Goal: Task Accomplishment & Management: Manage account settings

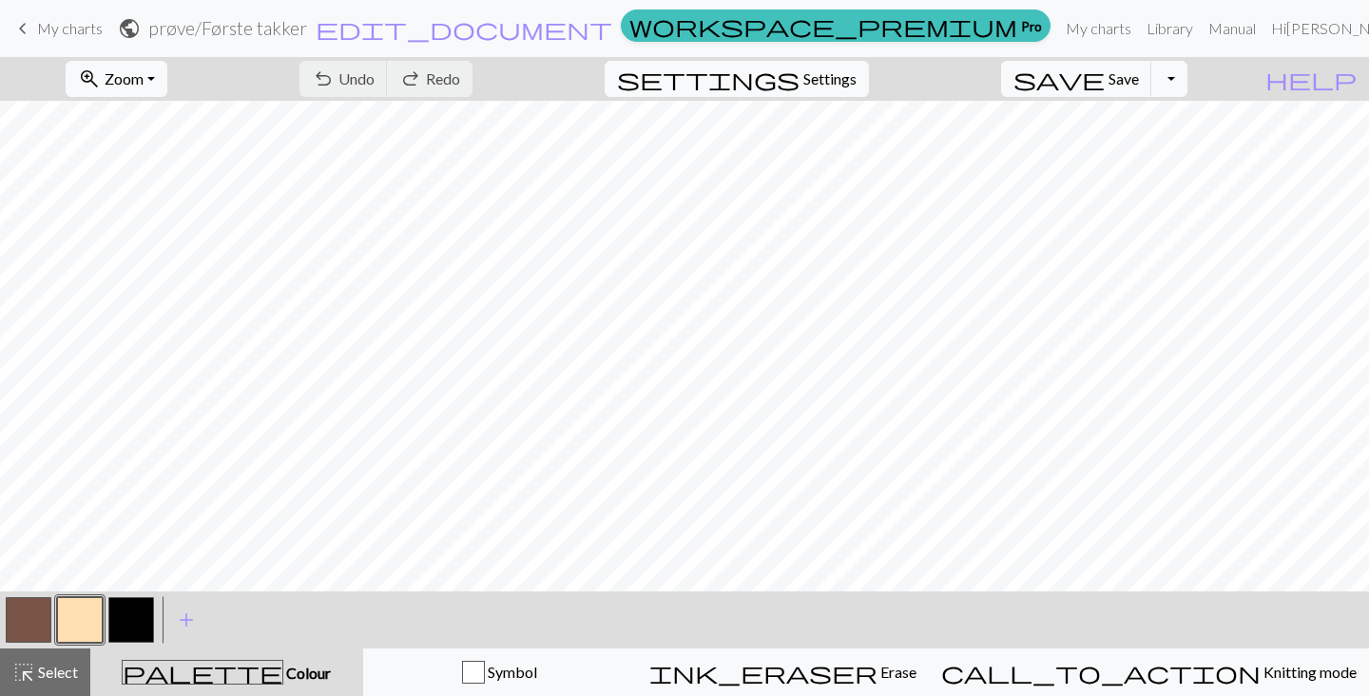
click at [30, 22] on span "keyboard_arrow_left" at bounding box center [22, 28] width 23 height 27
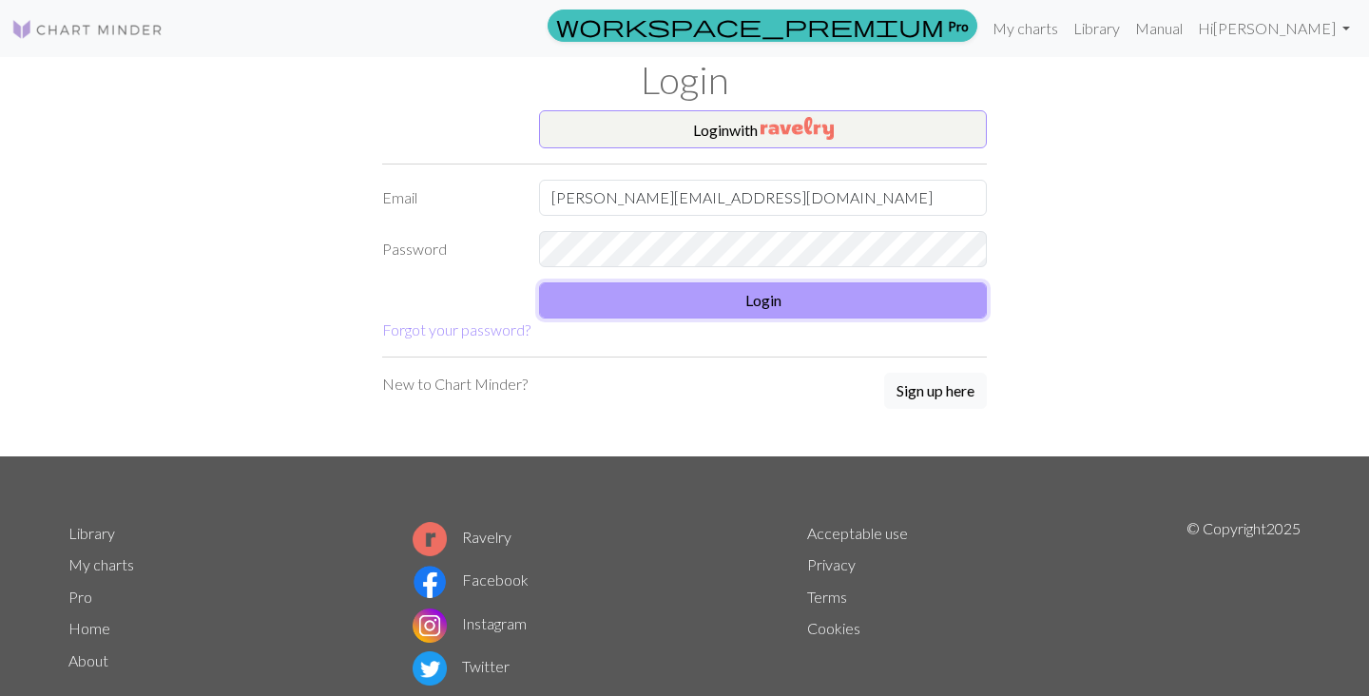
click at [757, 285] on button "Login" at bounding box center [763, 300] width 448 height 36
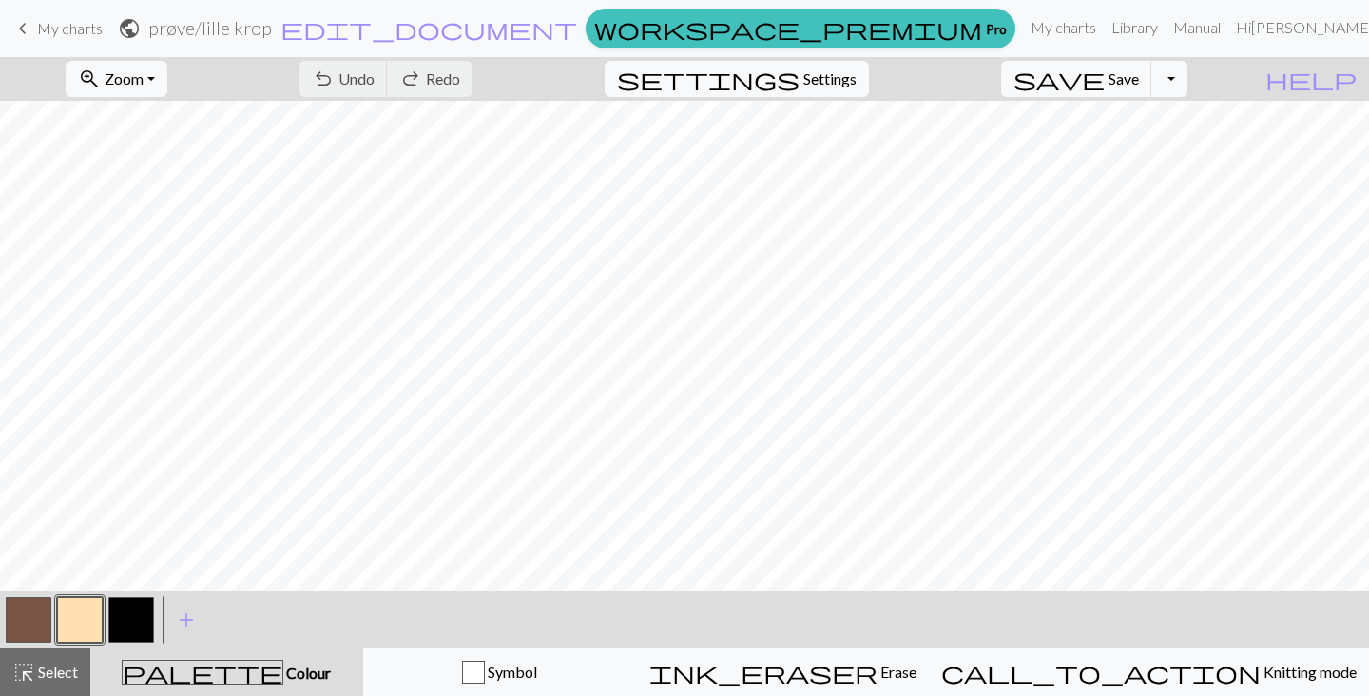
click at [28, 33] on span "keyboard_arrow_left" at bounding box center [22, 28] width 23 height 27
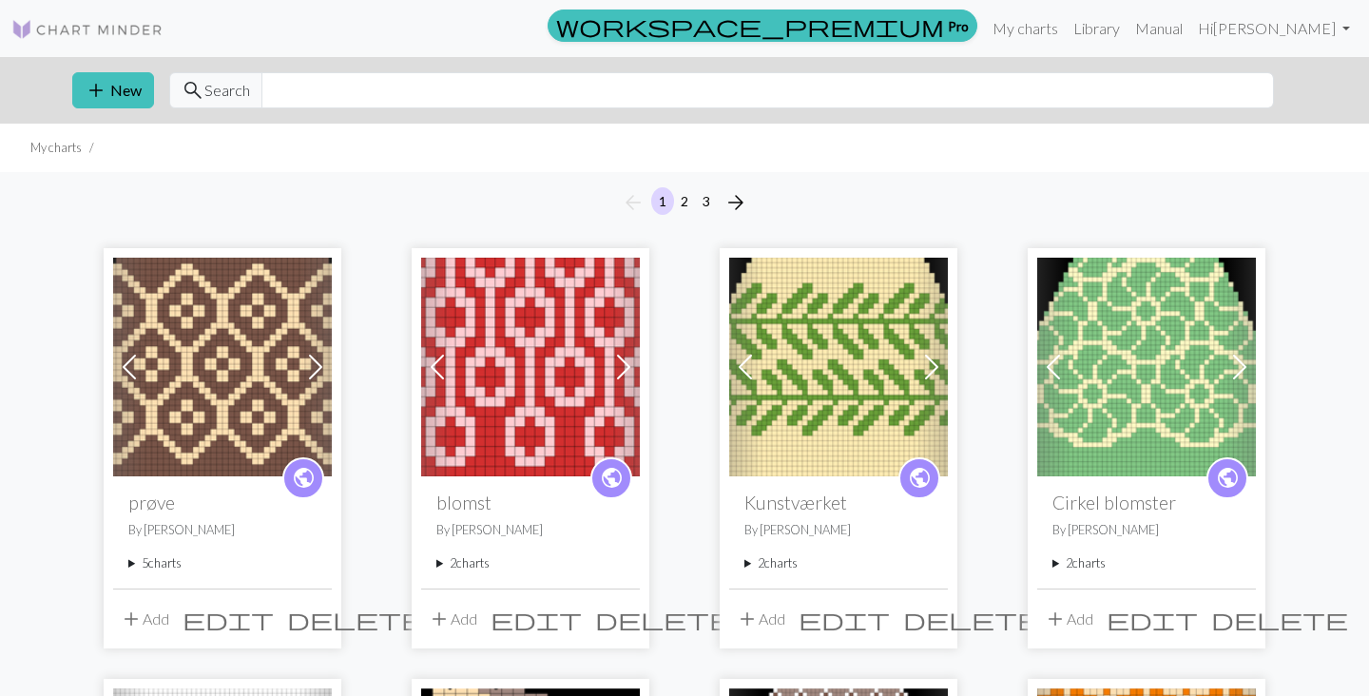
click at [150, 562] on summary "5 charts" at bounding box center [222, 563] width 188 height 18
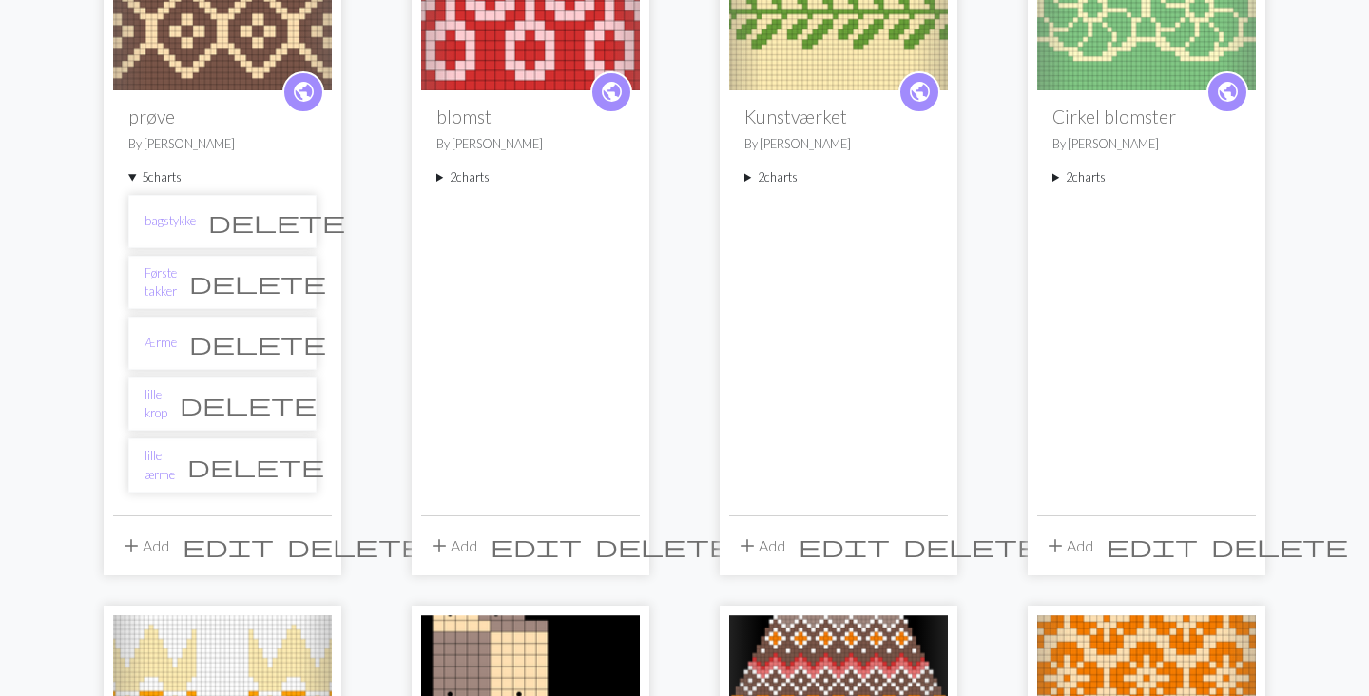
scroll to position [392, 0]
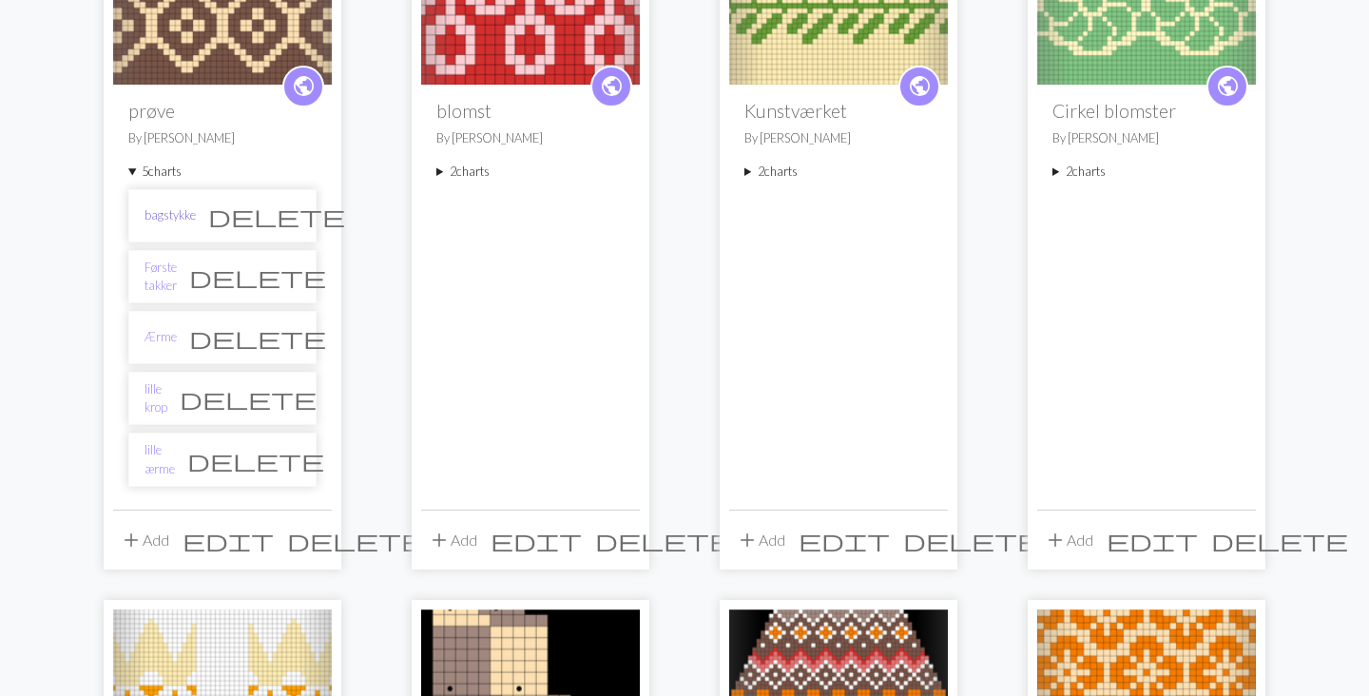
click at [167, 221] on link "bagstykke" at bounding box center [169, 215] width 51 height 18
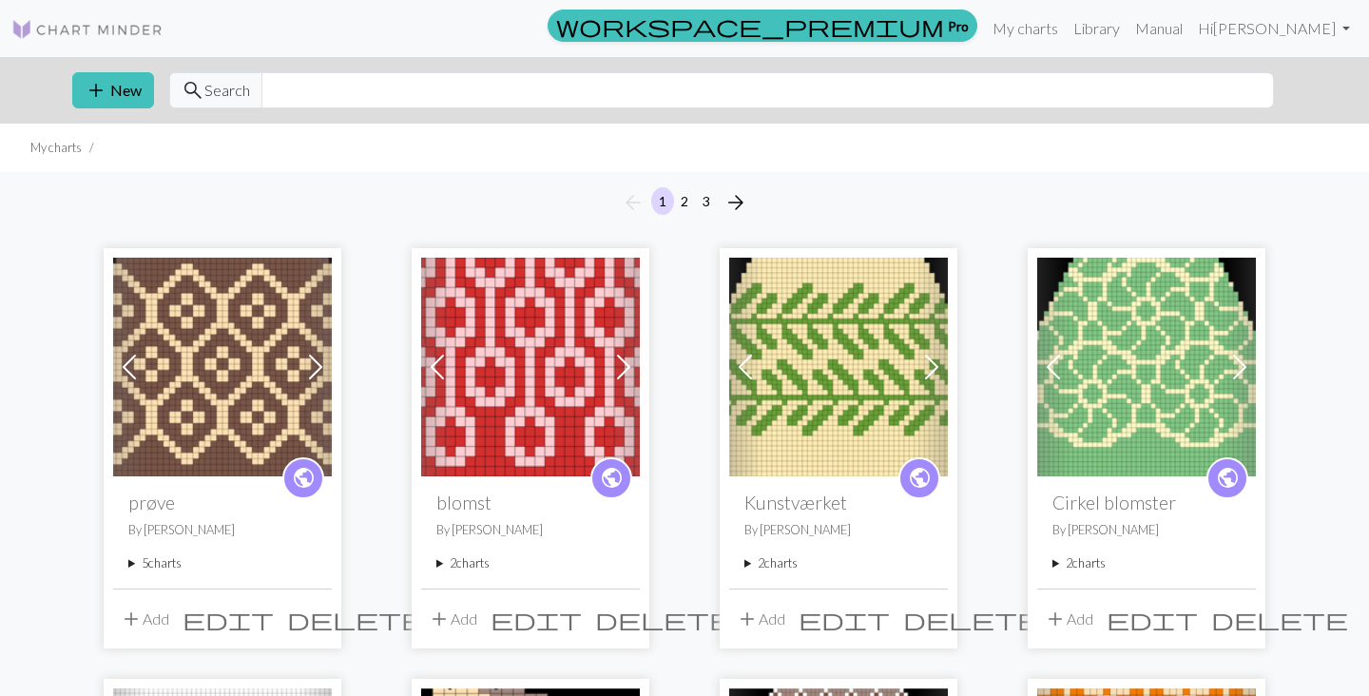
click at [163, 562] on summary "5 charts" at bounding box center [222, 563] width 188 height 18
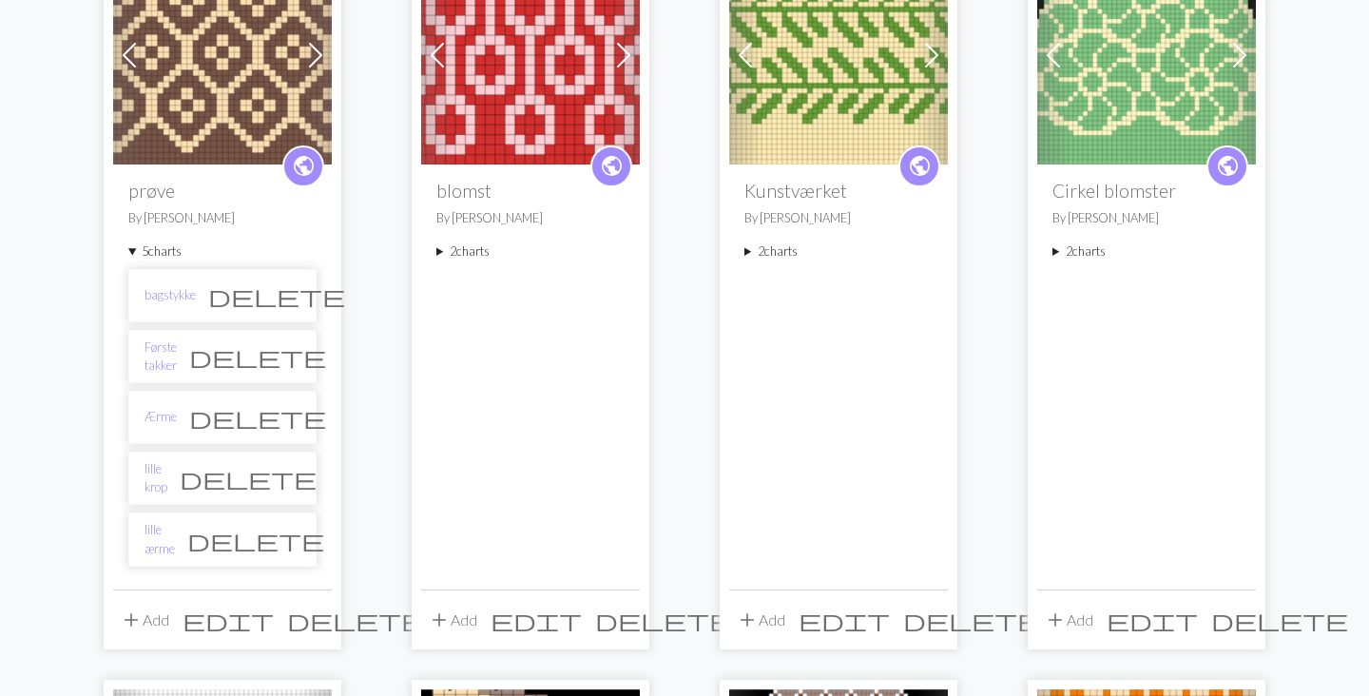
scroll to position [316, 0]
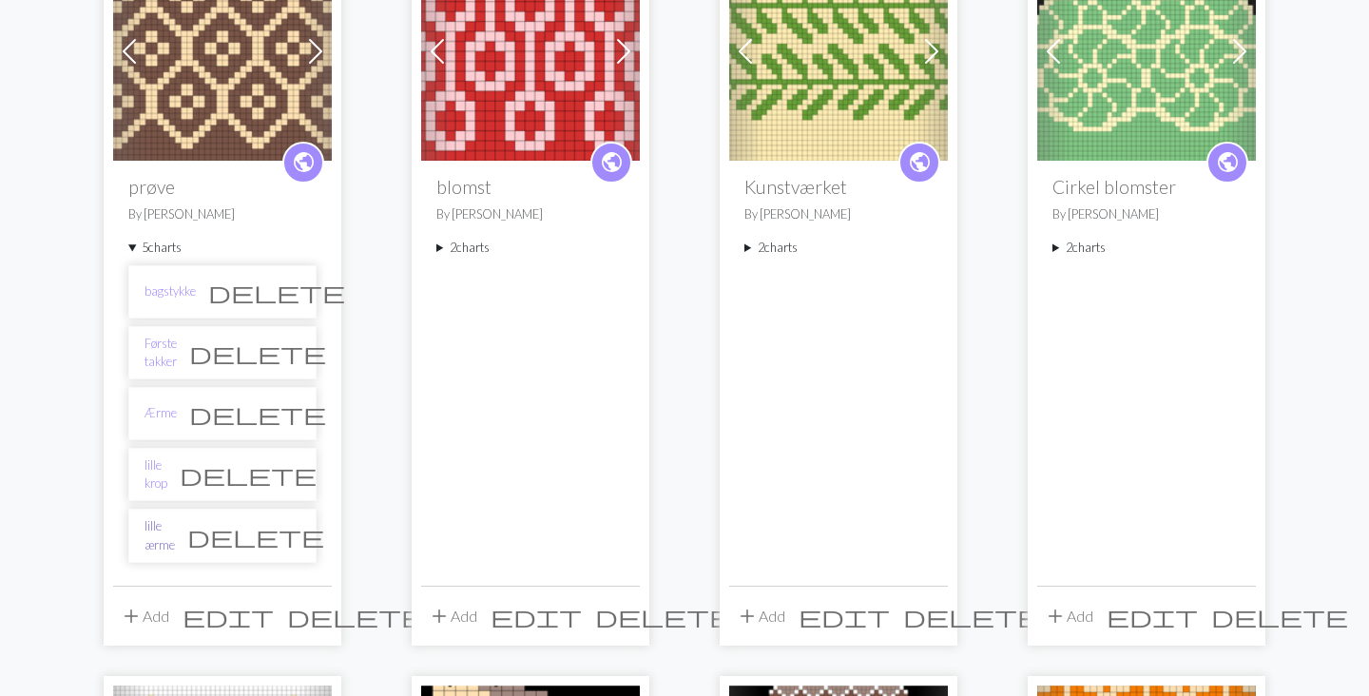
click at [166, 534] on link "lille ærme" at bounding box center [159, 535] width 30 height 36
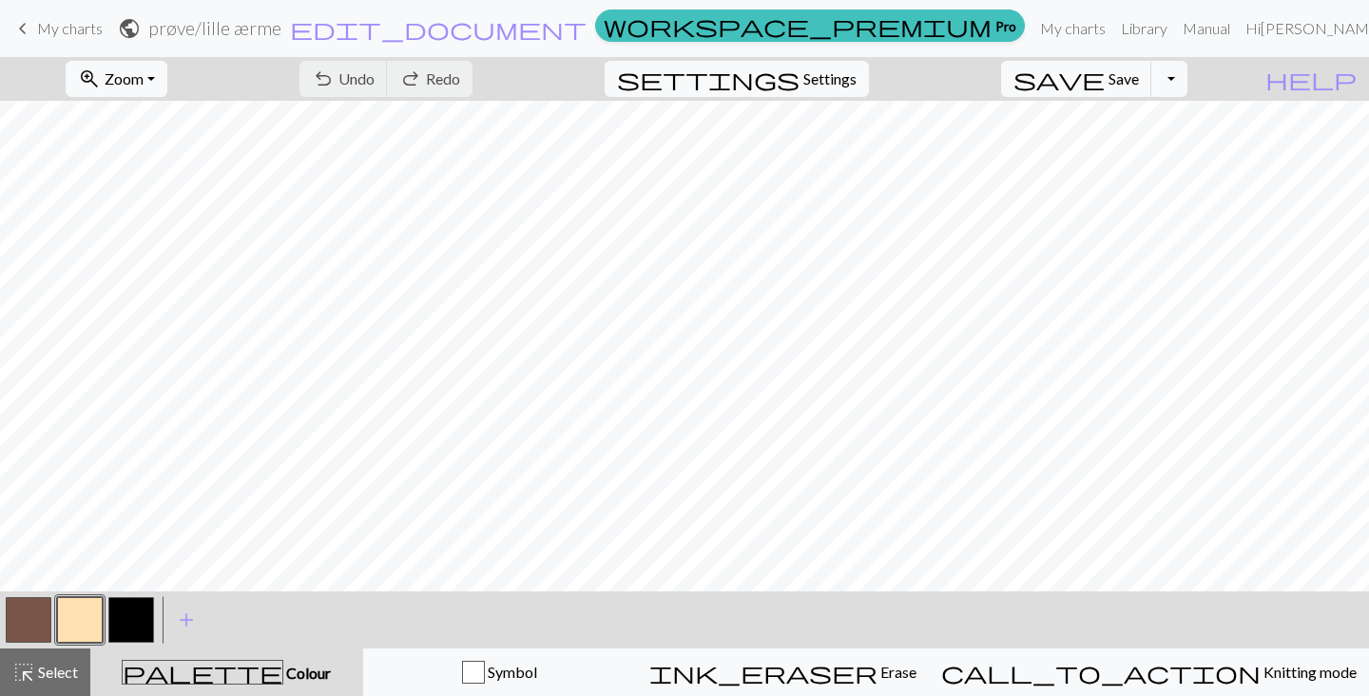
click at [27, 39] on span "keyboard_arrow_left" at bounding box center [22, 28] width 23 height 27
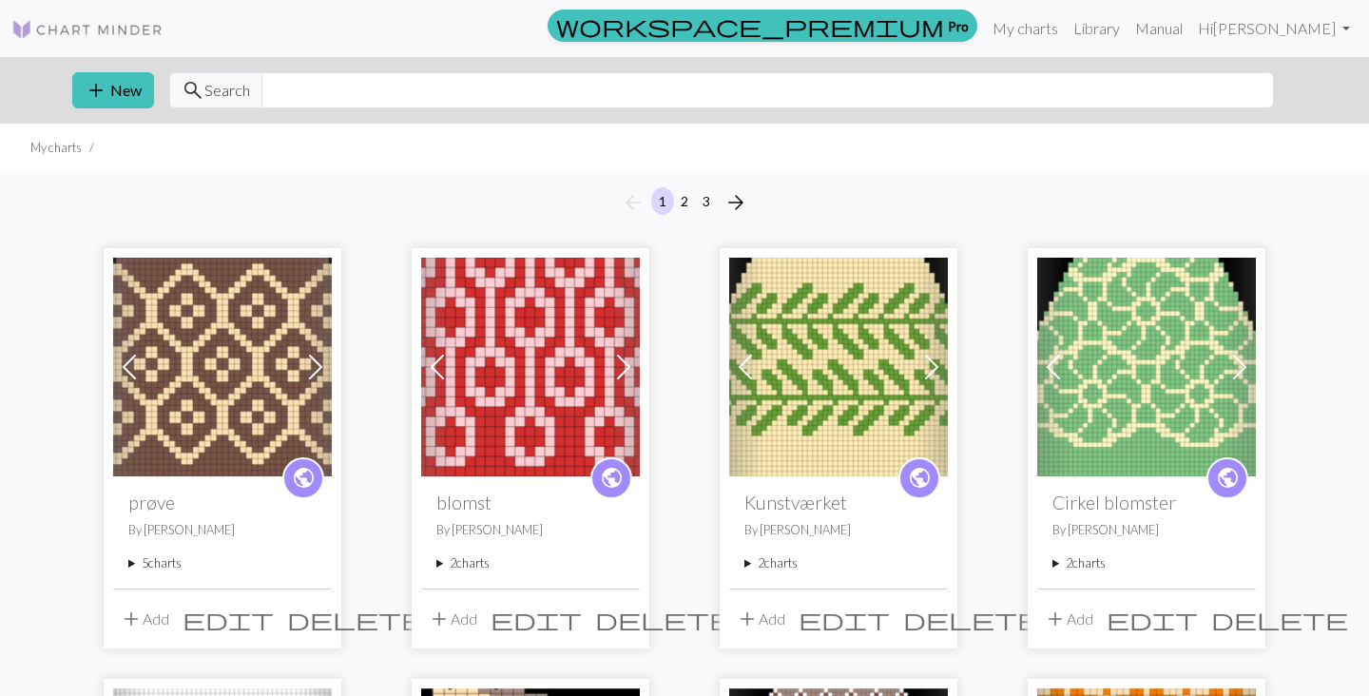
click at [164, 564] on summary "5 charts" at bounding box center [222, 563] width 188 height 18
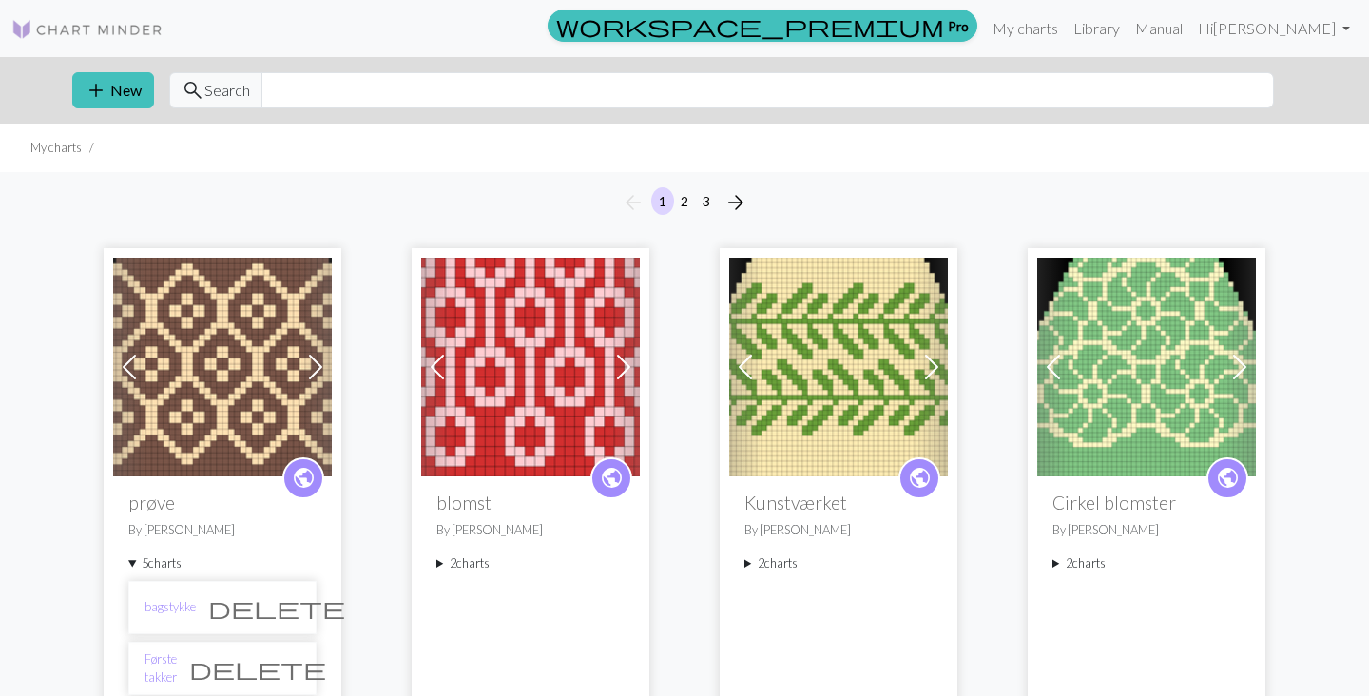
scroll to position [127, 0]
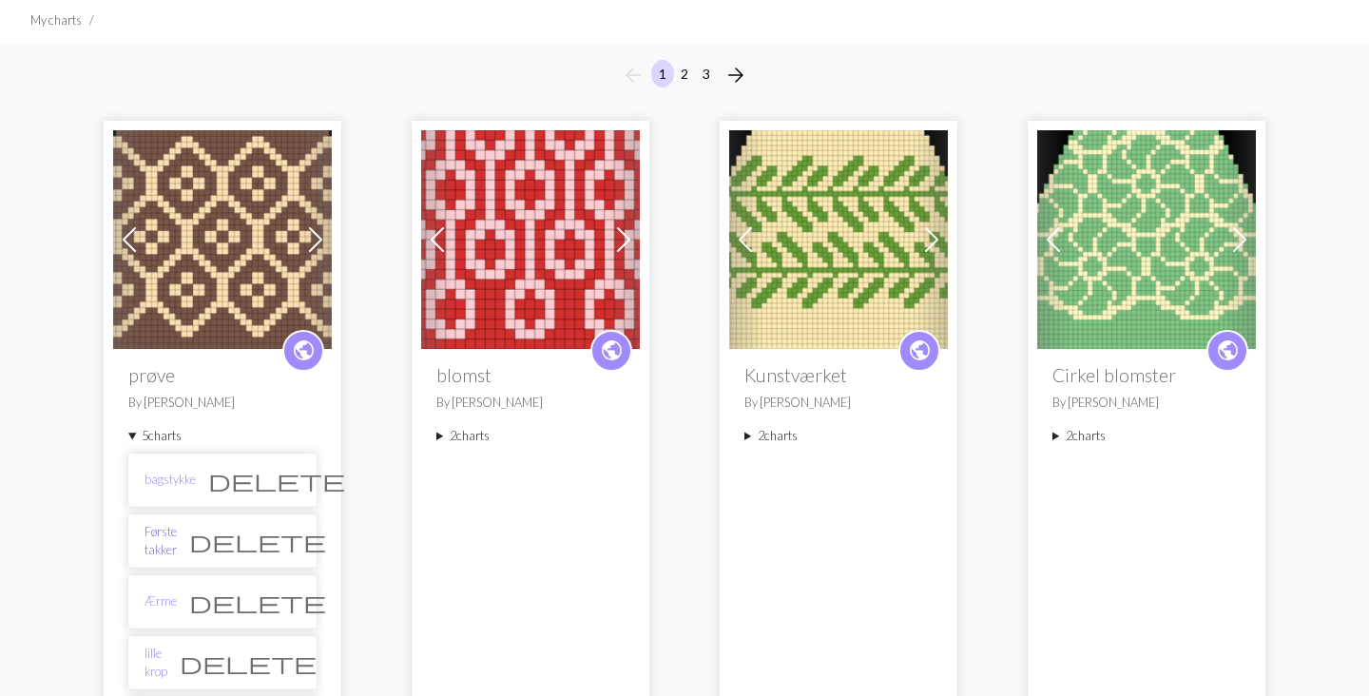
click at [177, 544] on link "Første takker" at bounding box center [160, 541] width 32 height 36
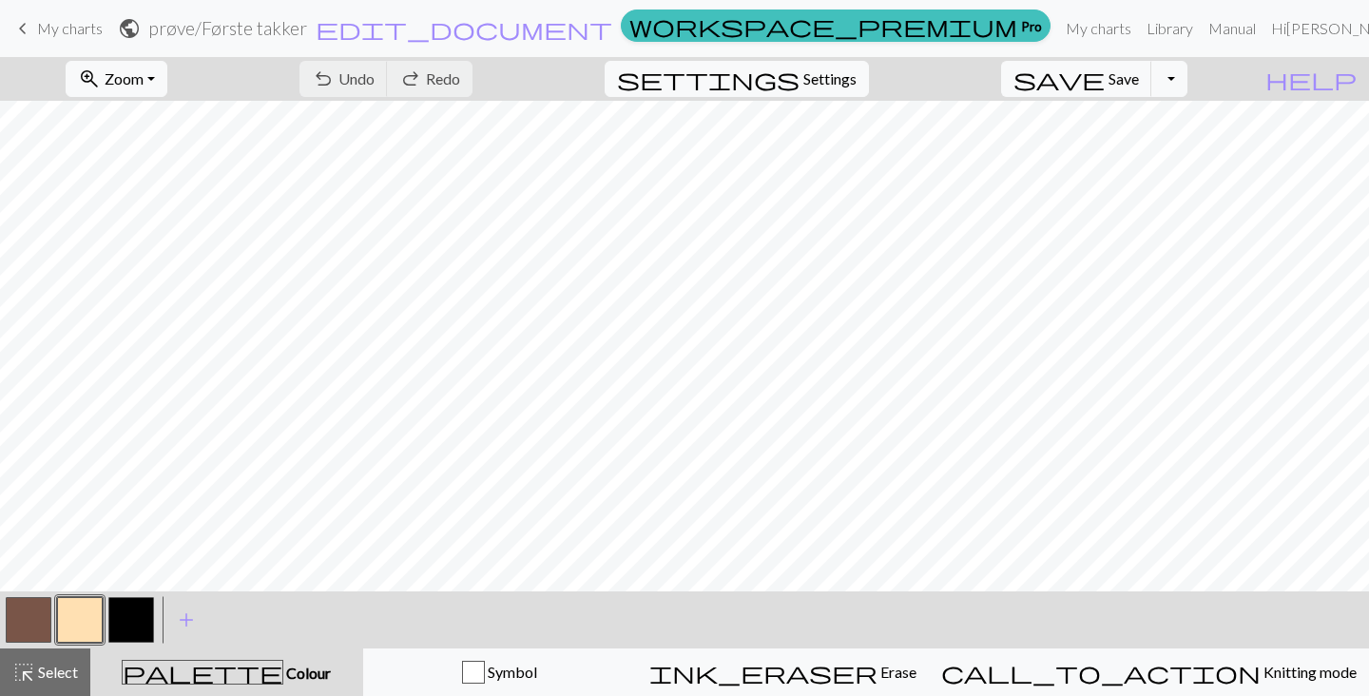
click at [40, 22] on span "My charts" at bounding box center [70, 28] width 66 height 18
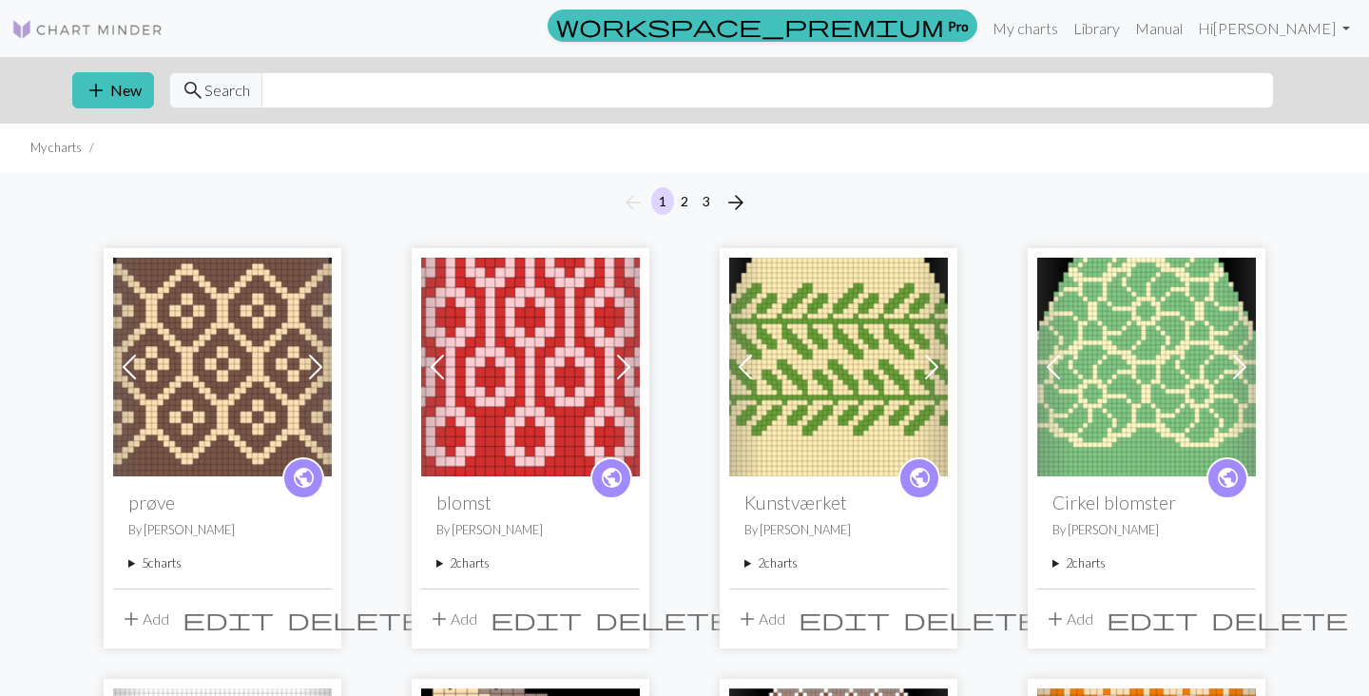
click at [176, 565] on summary "5 charts" at bounding box center [222, 563] width 188 height 18
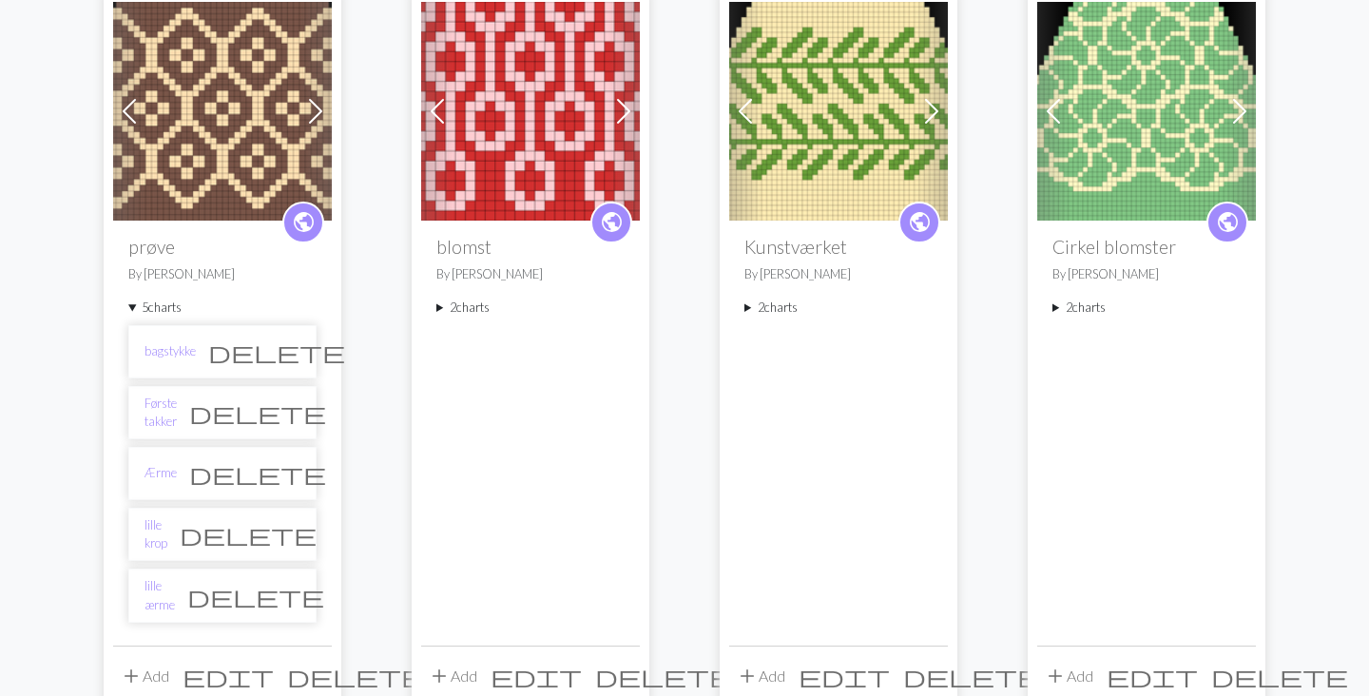
scroll to position [250, 0]
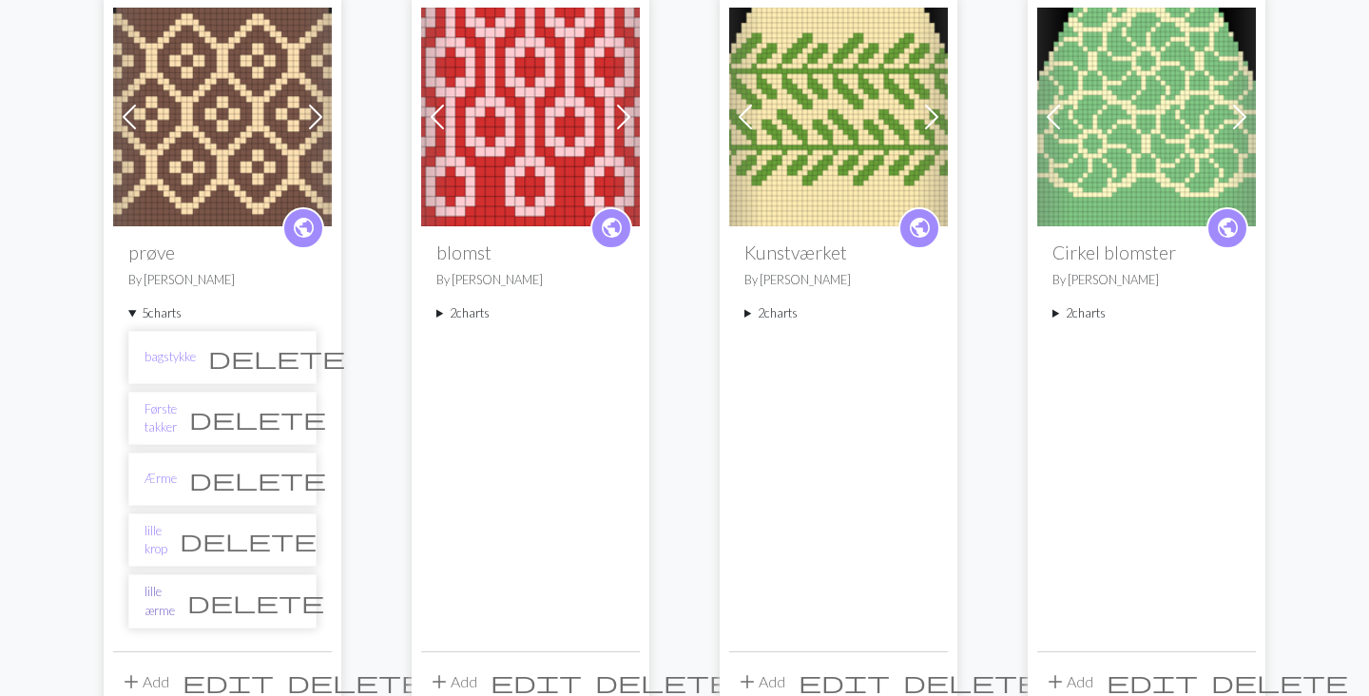
click at [175, 607] on link "lille ærme" at bounding box center [159, 601] width 30 height 36
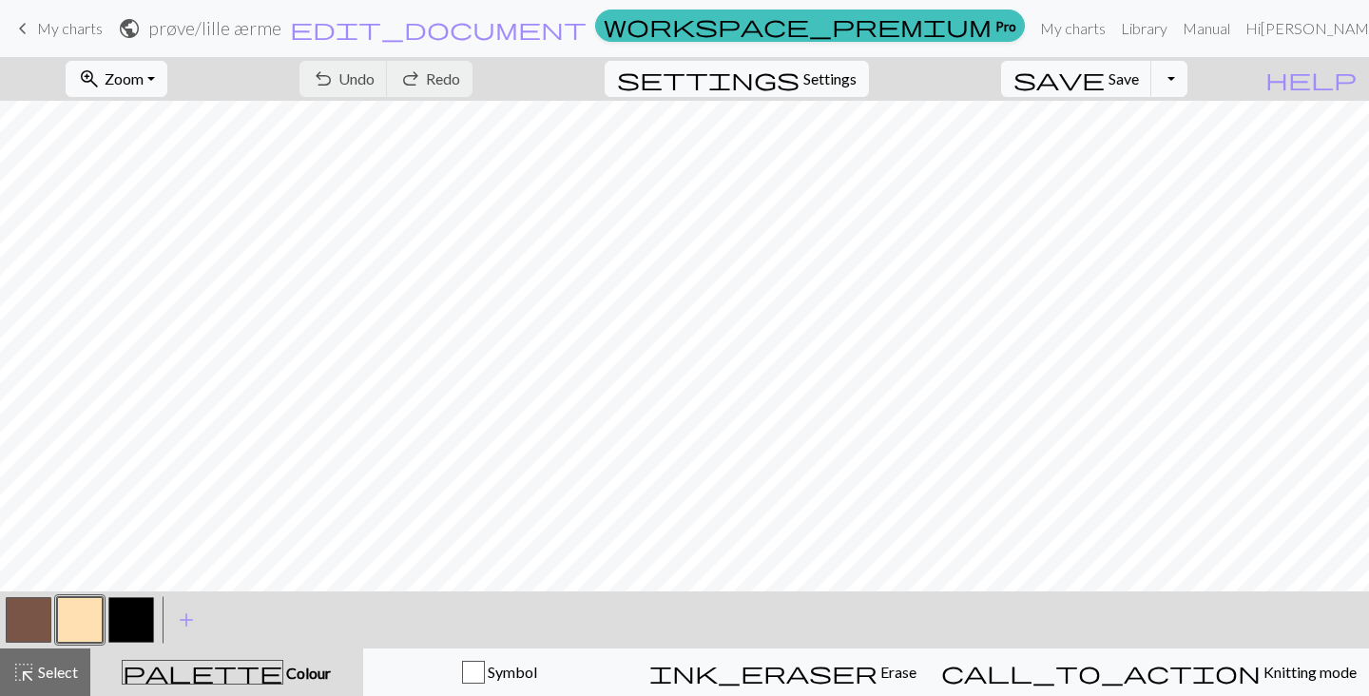
click at [22, 22] on span "keyboard_arrow_left" at bounding box center [22, 28] width 23 height 27
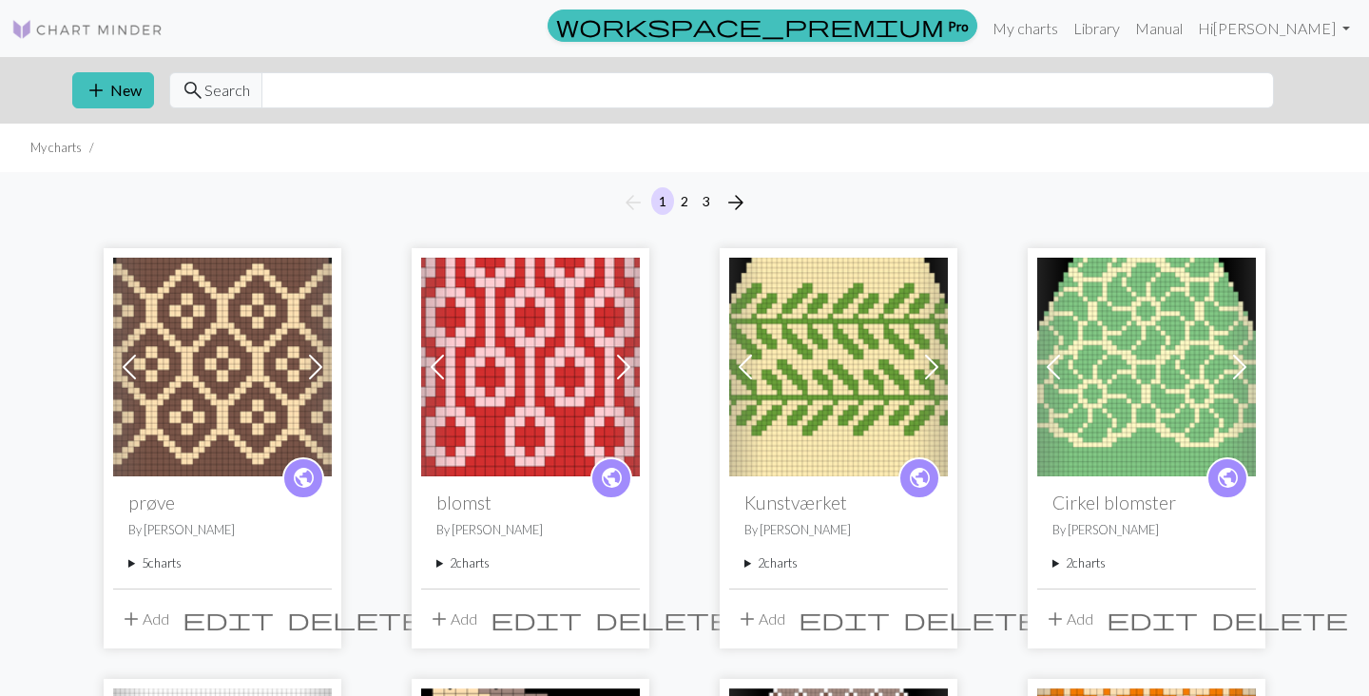
click at [147, 572] on summary "5 charts" at bounding box center [222, 563] width 188 height 18
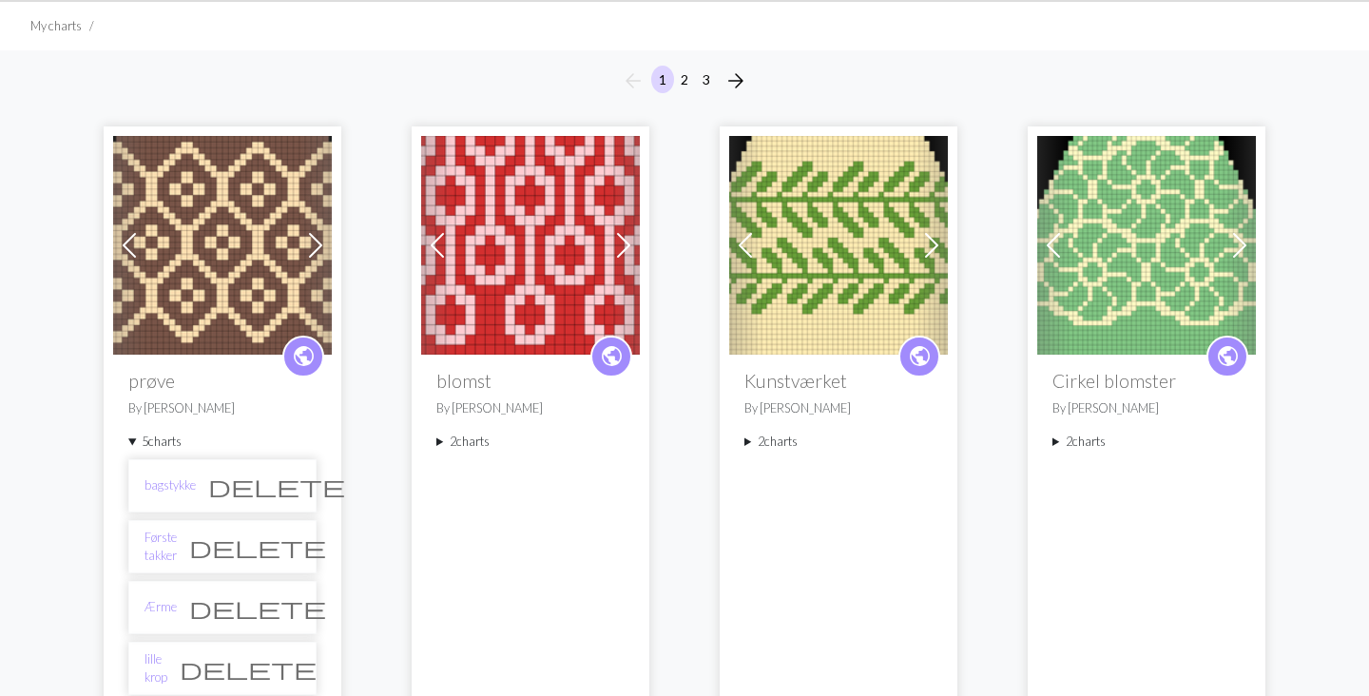
scroll to position [121, 0]
click at [157, 486] on link "bagstykke" at bounding box center [169, 486] width 51 height 18
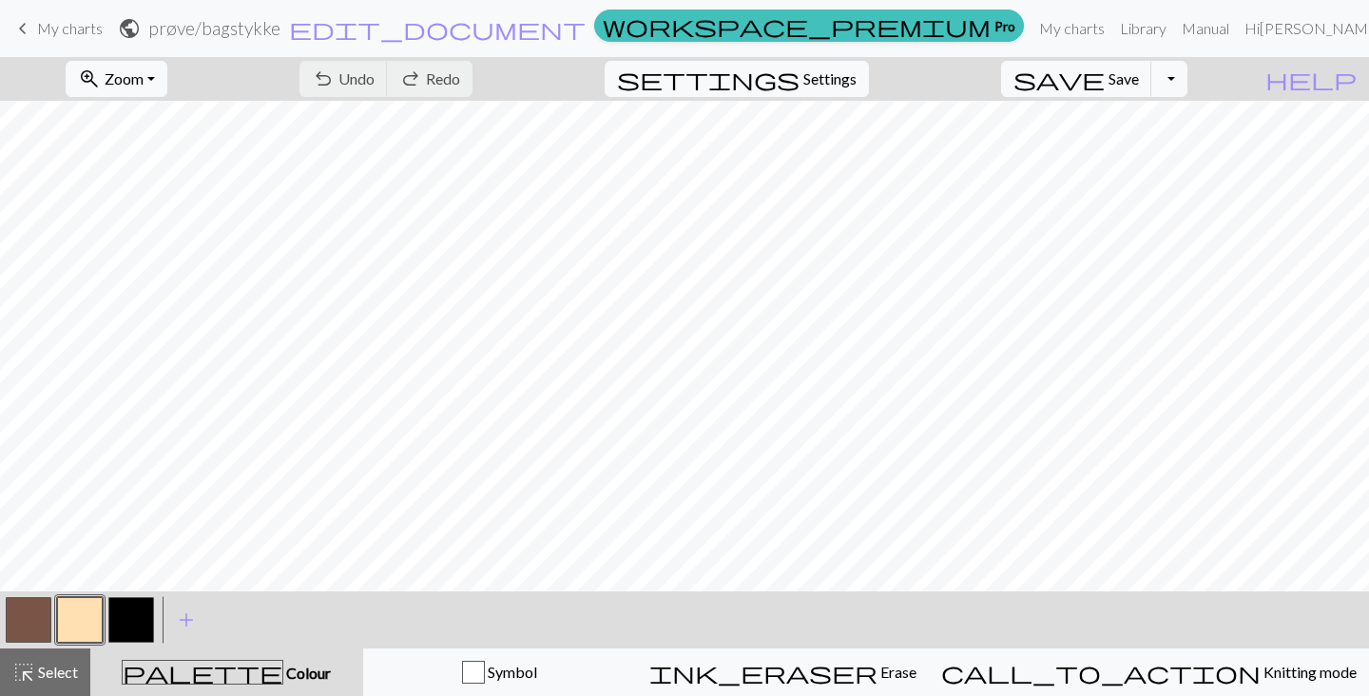
click at [22, 28] on span "keyboard_arrow_left" at bounding box center [22, 28] width 23 height 27
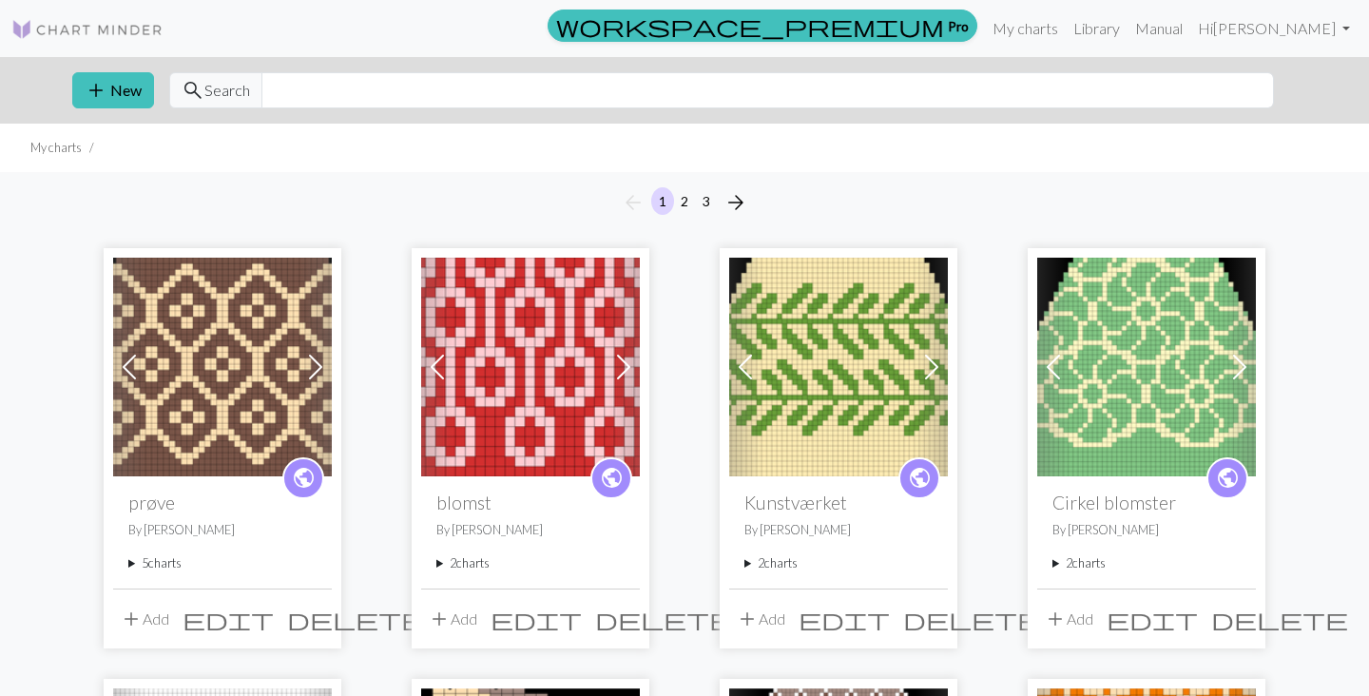
click at [148, 567] on summary "5 charts" at bounding box center [222, 563] width 188 height 18
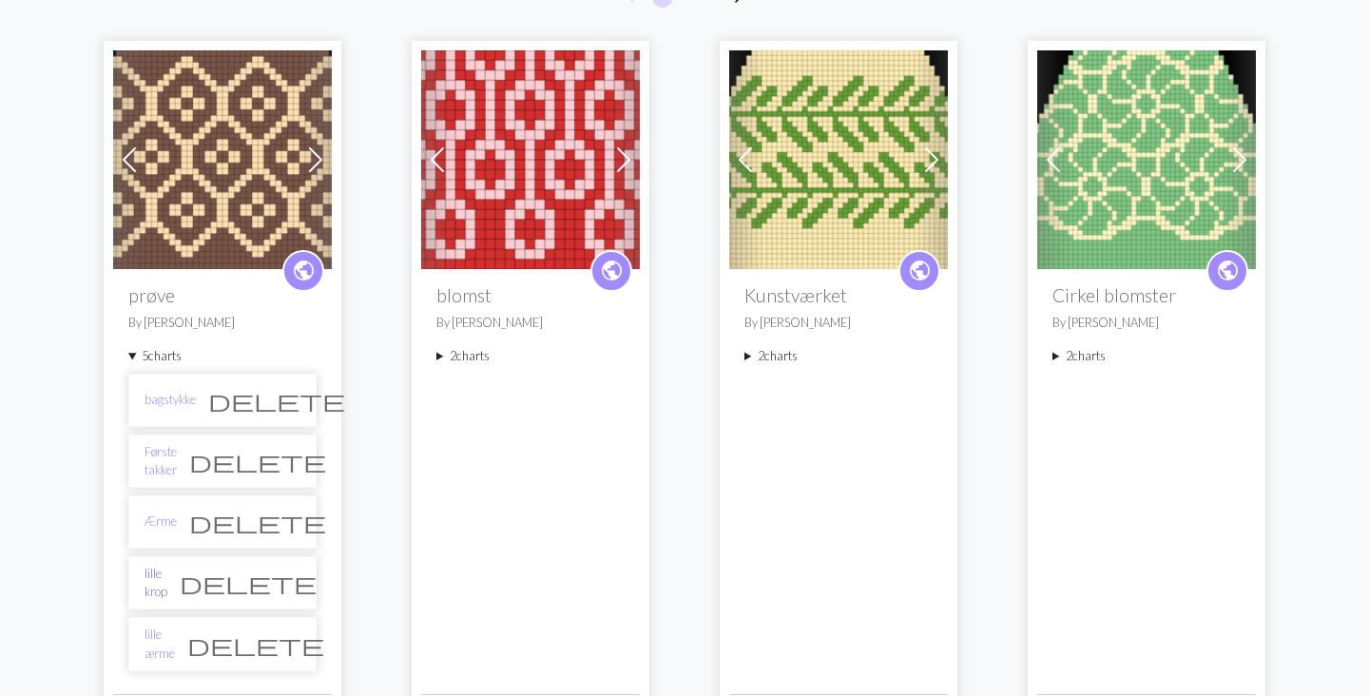
scroll to position [208, 0]
click at [175, 643] on link "lille ærme" at bounding box center [159, 643] width 30 height 36
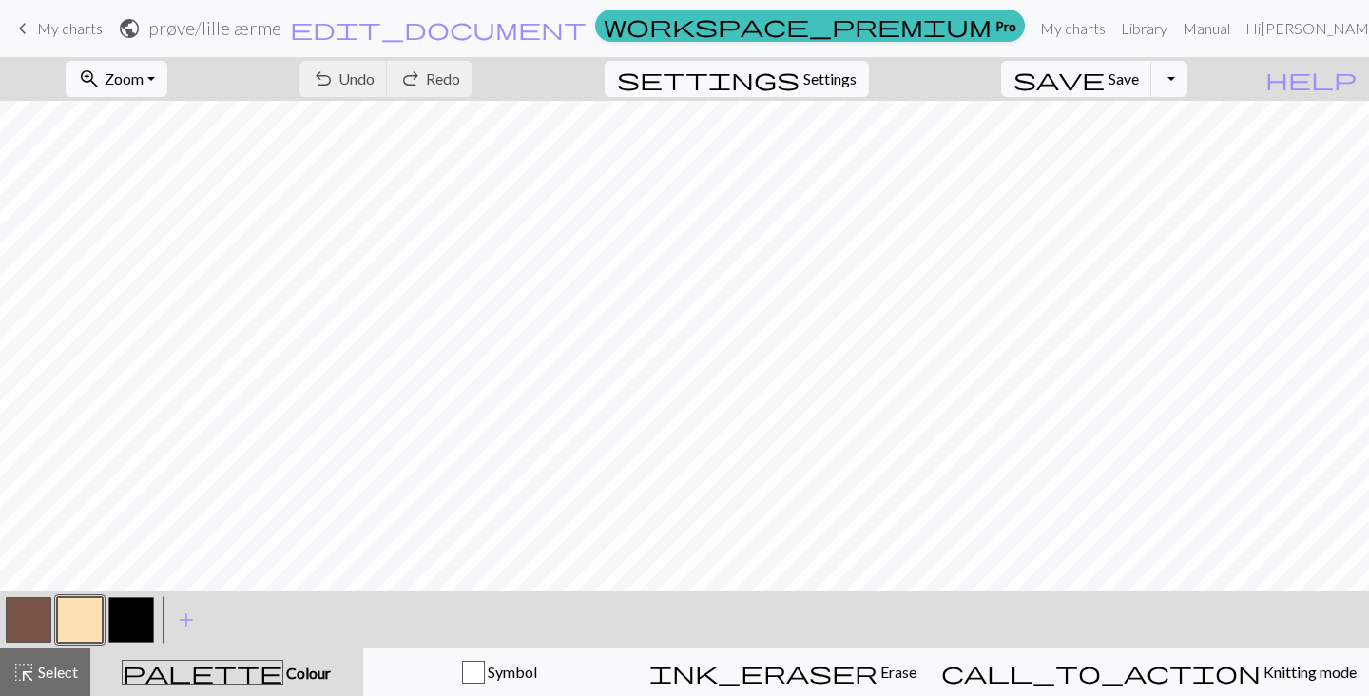
click at [154, 625] on div at bounding box center [131, 619] width 51 height 51
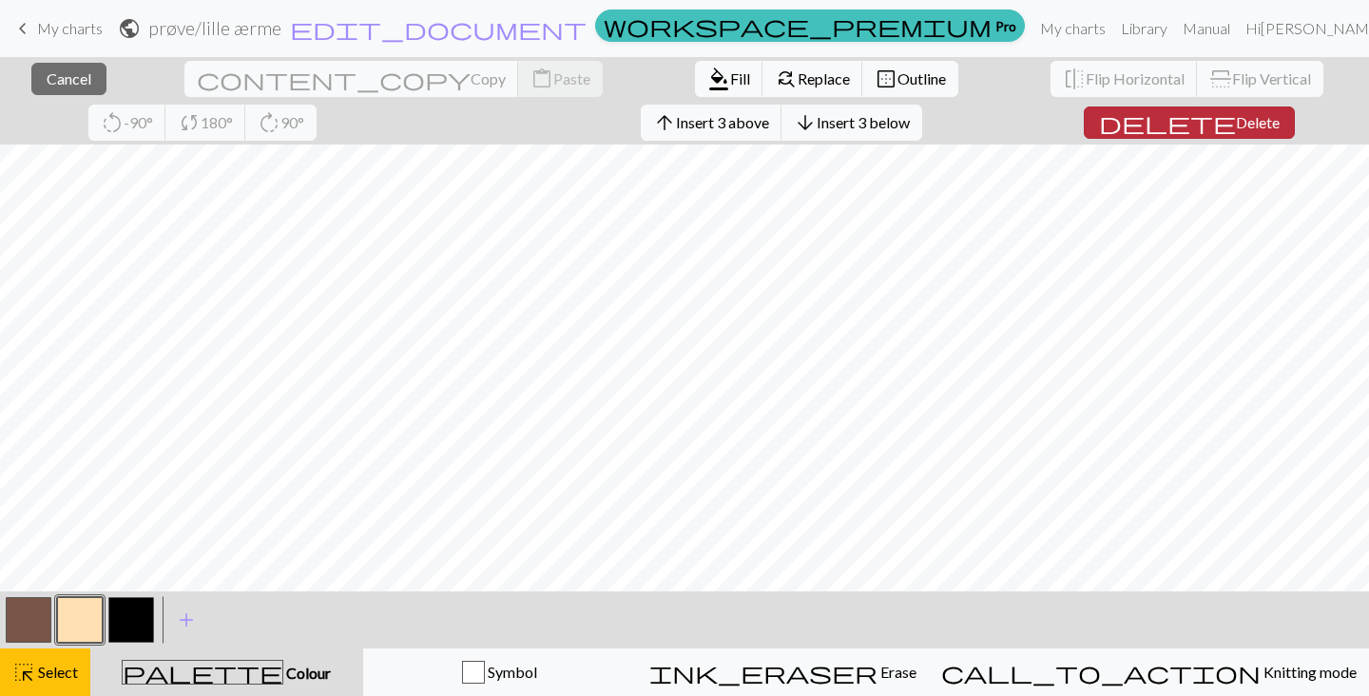
click at [1084, 118] on button "delete Delete" at bounding box center [1189, 122] width 211 height 32
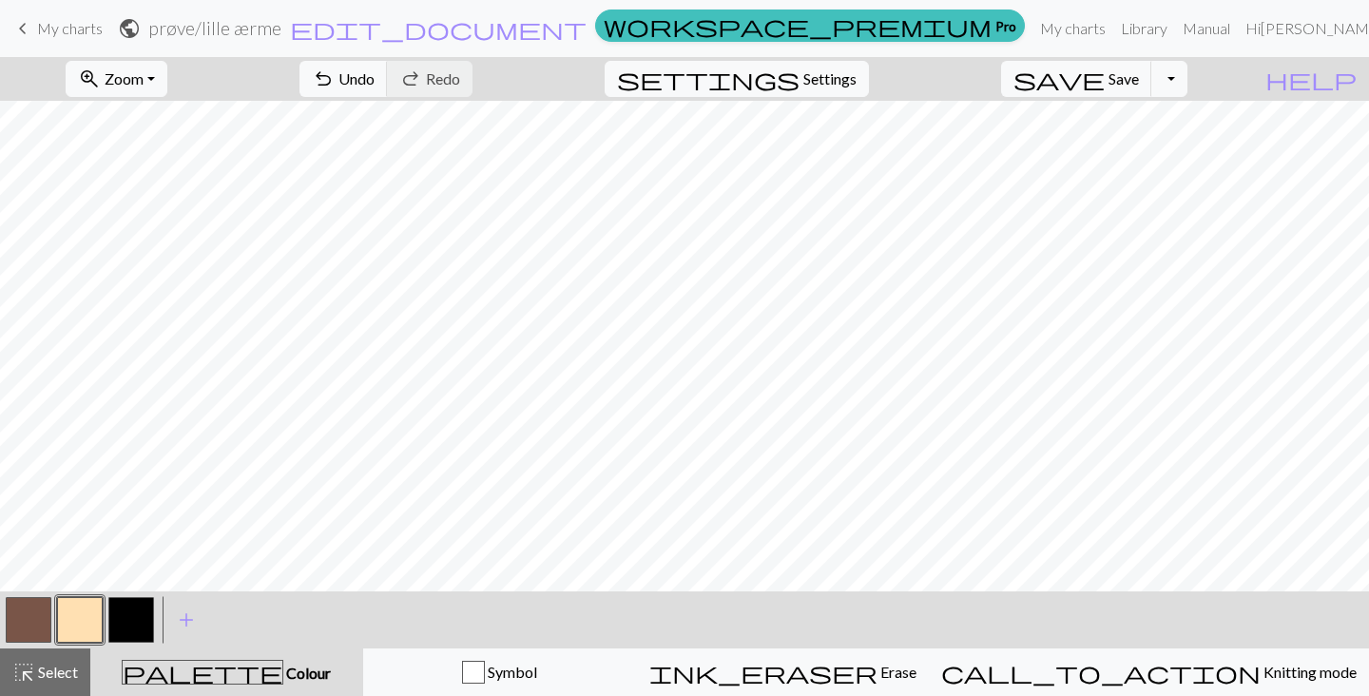
click at [115, 607] on button "button" at bounding box center [131, 620] width 46 height 46
click at [375, 72] on span "Undo" at bounding box center [356, 78] width 36 height 18
click at [335, 83] on span "undo" at bounding box center [323, 79] width 23 height 27
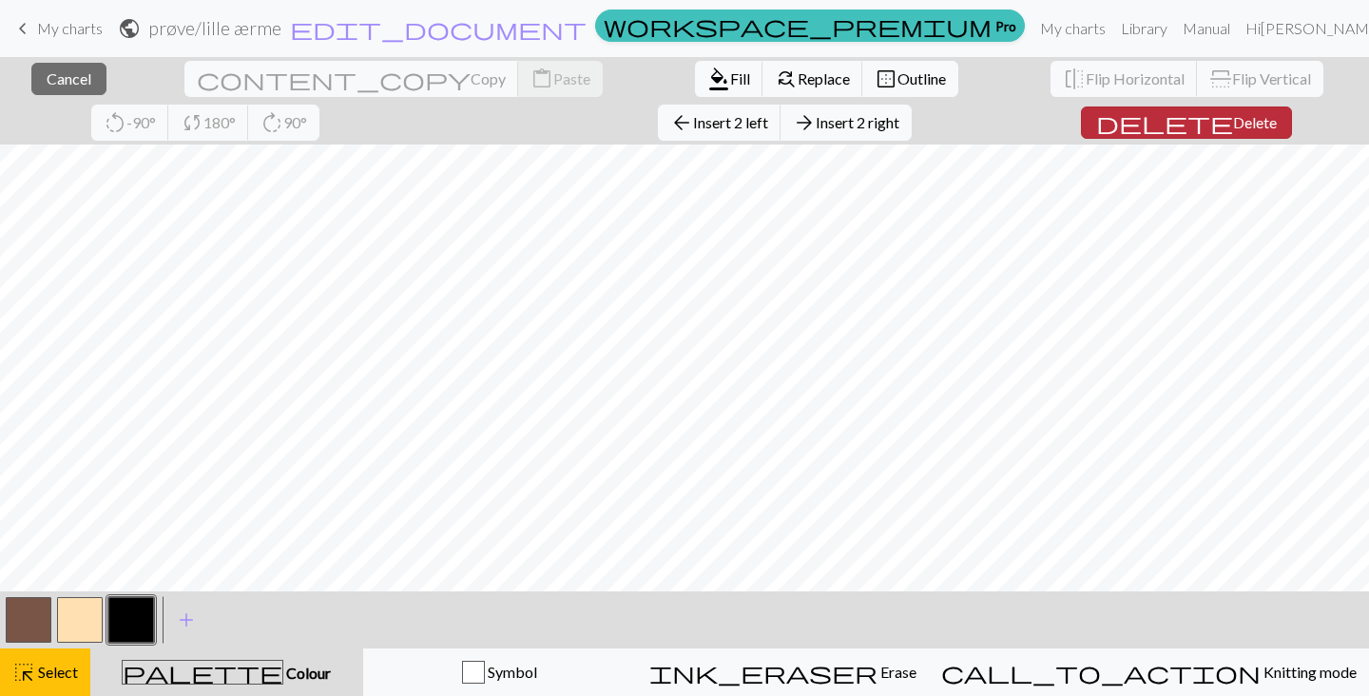
click at [1096, 118] on span "delete" at bounding box center [1164, 122] width 137 height 27
click at [1233, 128] on span "Delete" at bounding box center [1255, 122] width 44 height 18
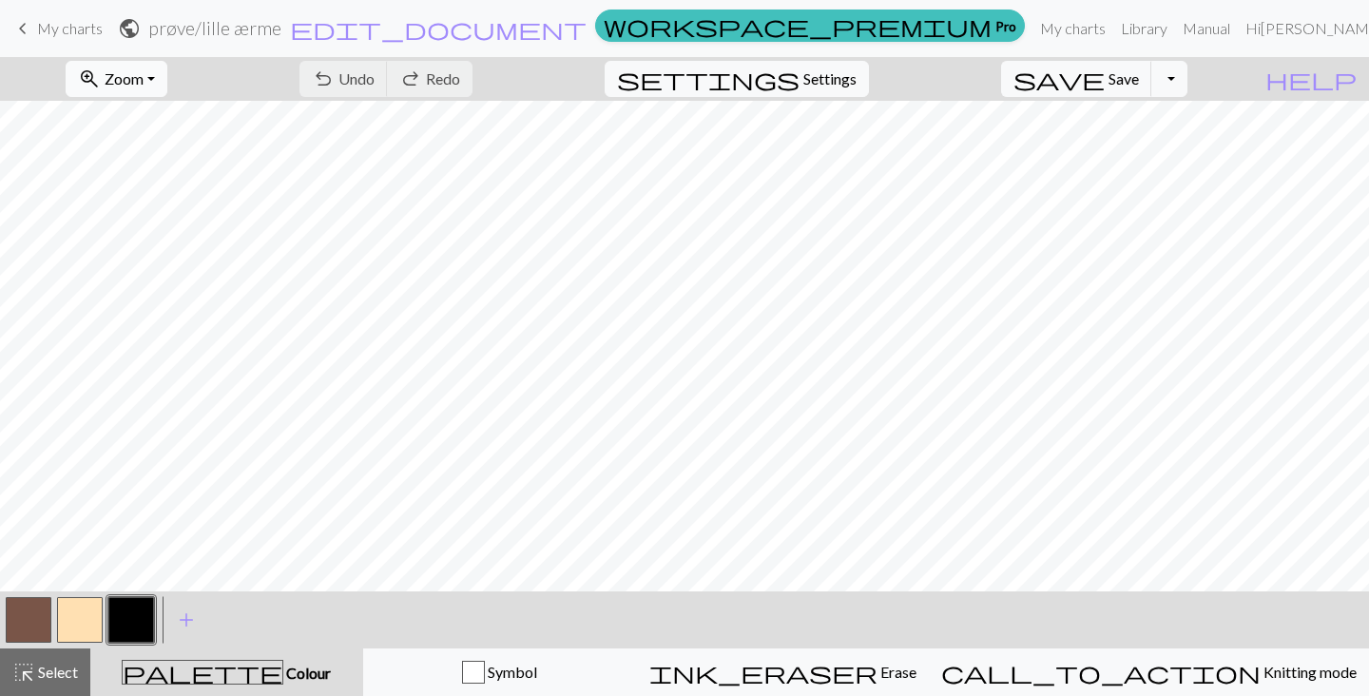
click at [167, 81] on button "zoom_in Zoom Zoom" at bounding box center [117, 79] width 102 height 36
click at [183, 133] on button "Fit all" at bounding box center [142, 121] width 150 height 30
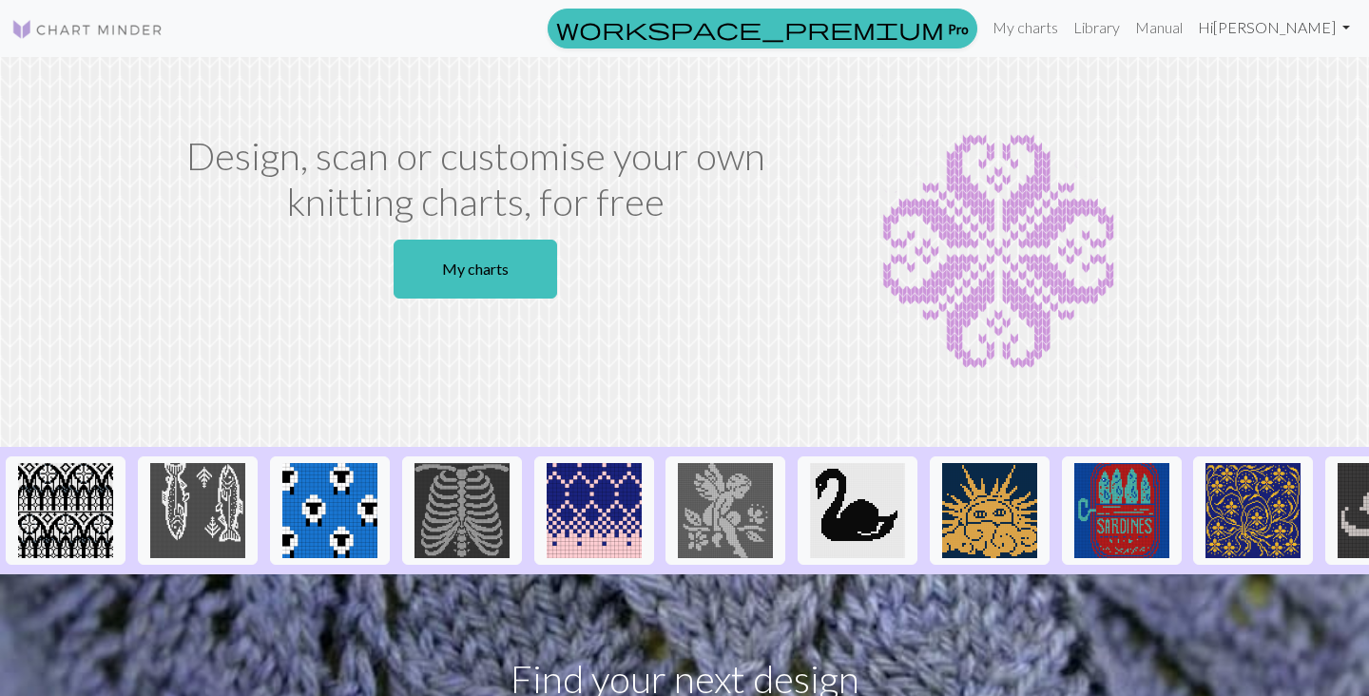
click at [1287, 30] on link "Hi [PERSON_NAME]" at bounding box center [1273, 28] width 167 height 38
click at [1048, 17] on link "My charts" at bounding box center [1025, 28] width 81 height 38
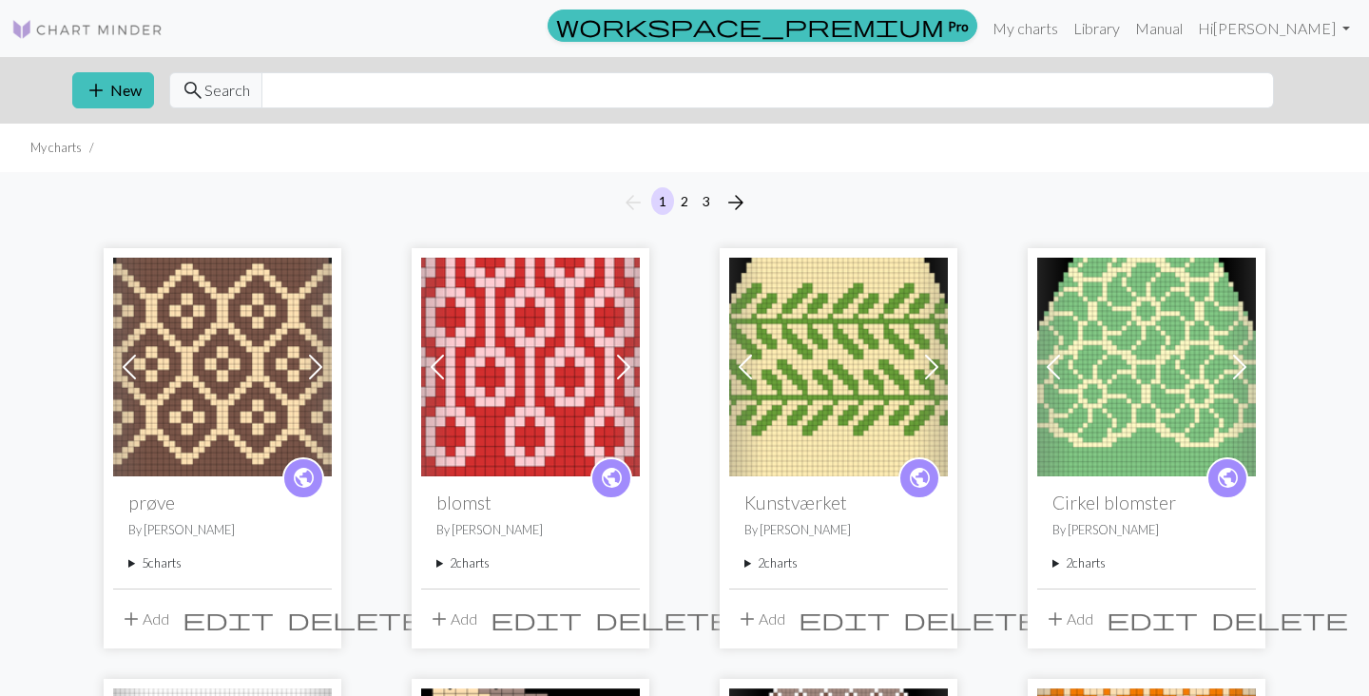
click at [134, 568] on summary "5 charts" at bounding box center [222, 563] width 188 height 18
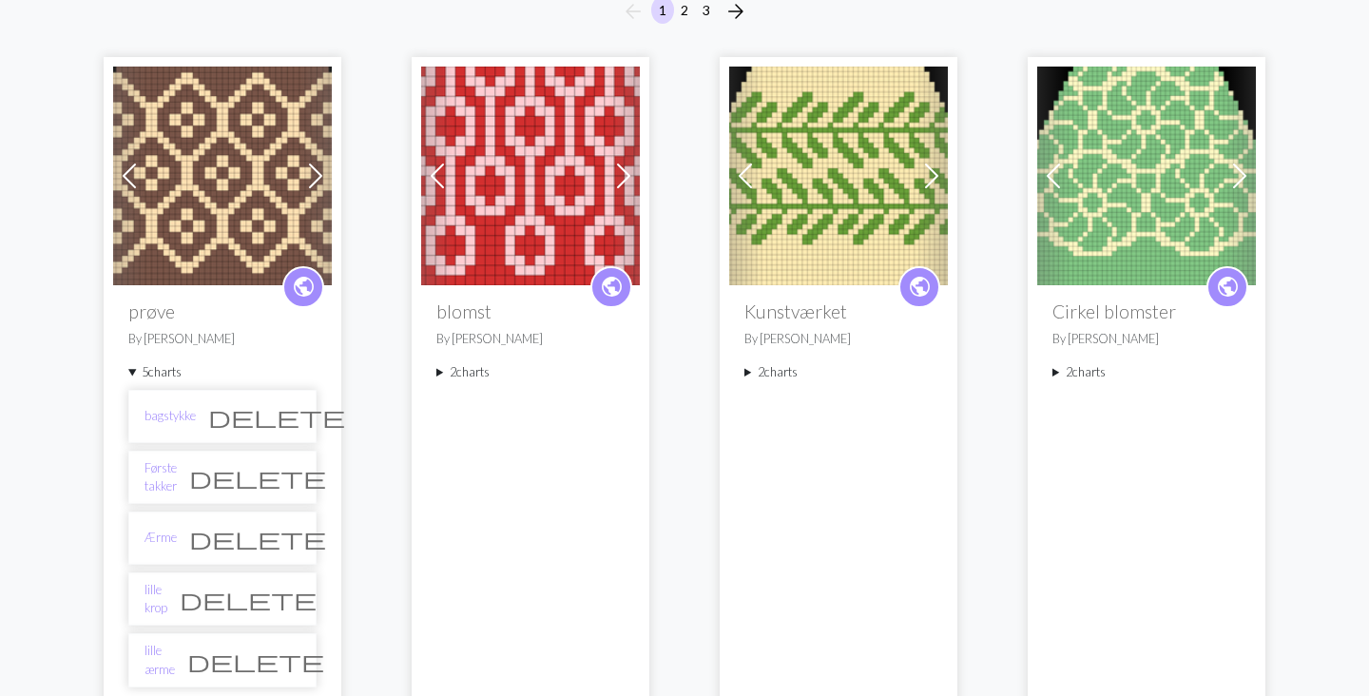
scroll to position [193, 0]
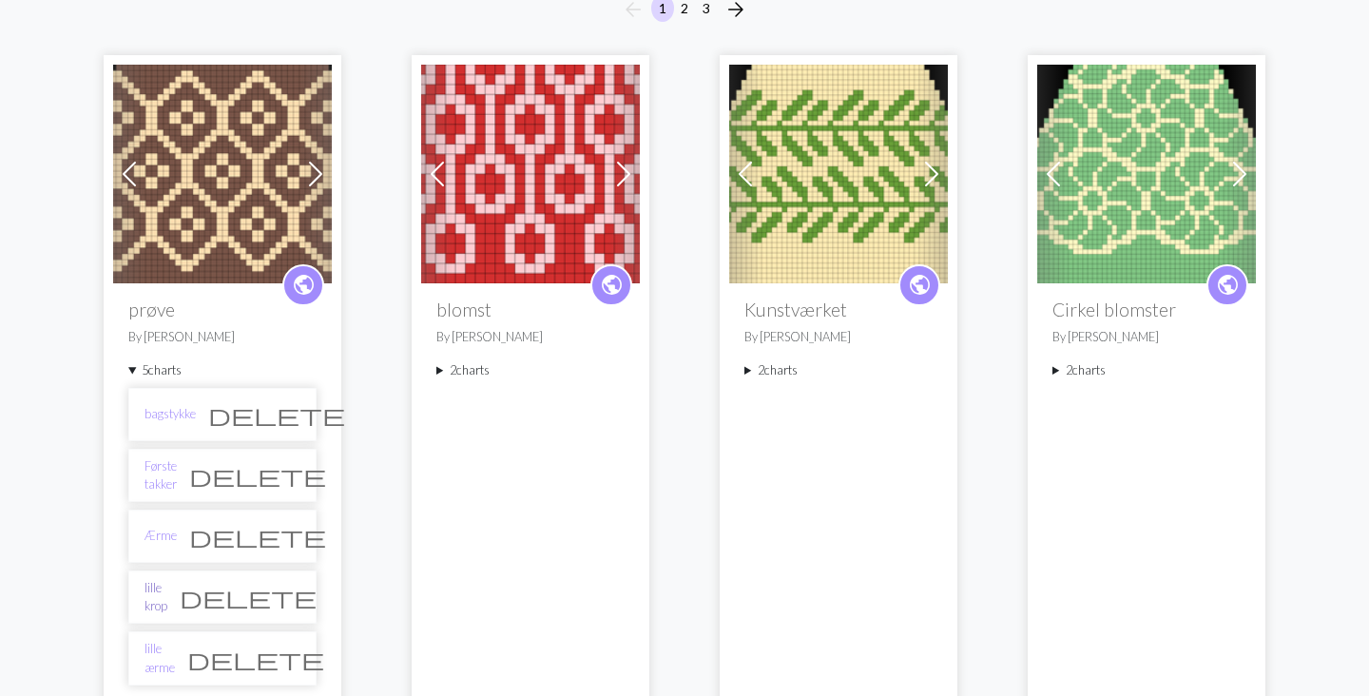
click at [167, 600] on link "lille krop" at bounding box center [155, 597] width 23 height 36
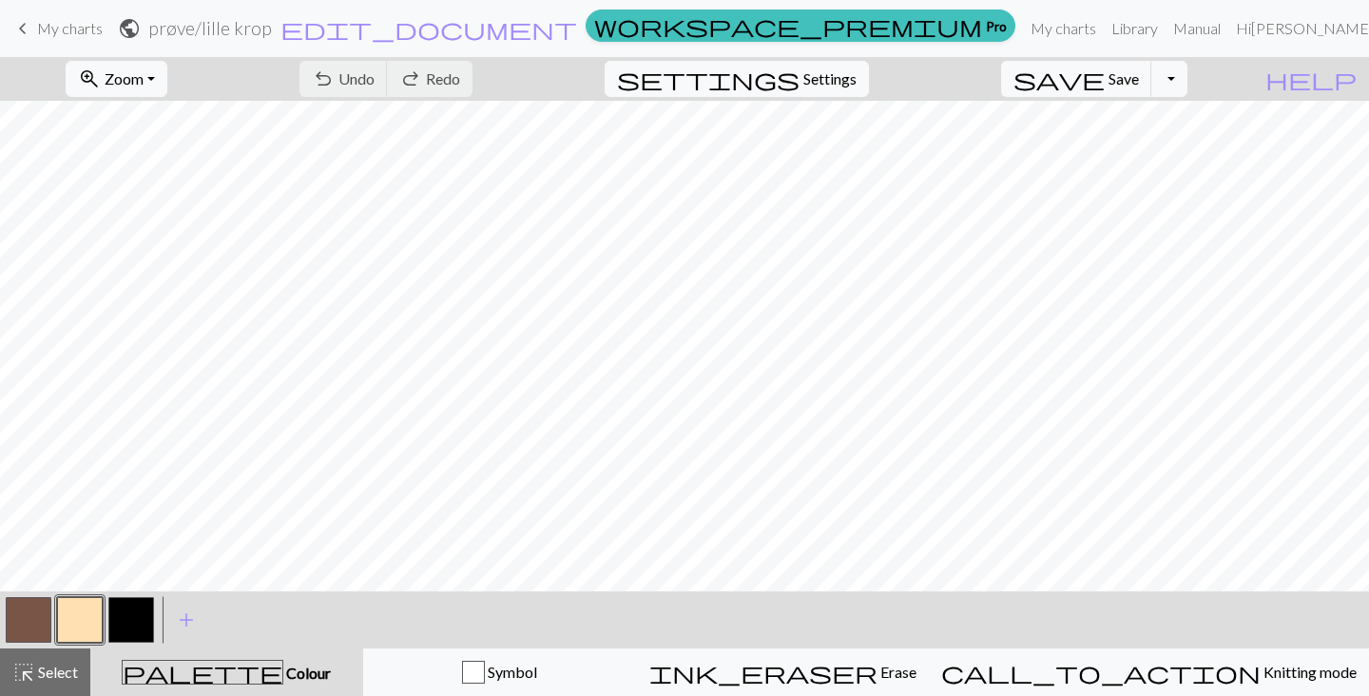
click at [29, 34] on span "keyboard_arrow_left" at bounding box center [22, 28] width 23 height 27
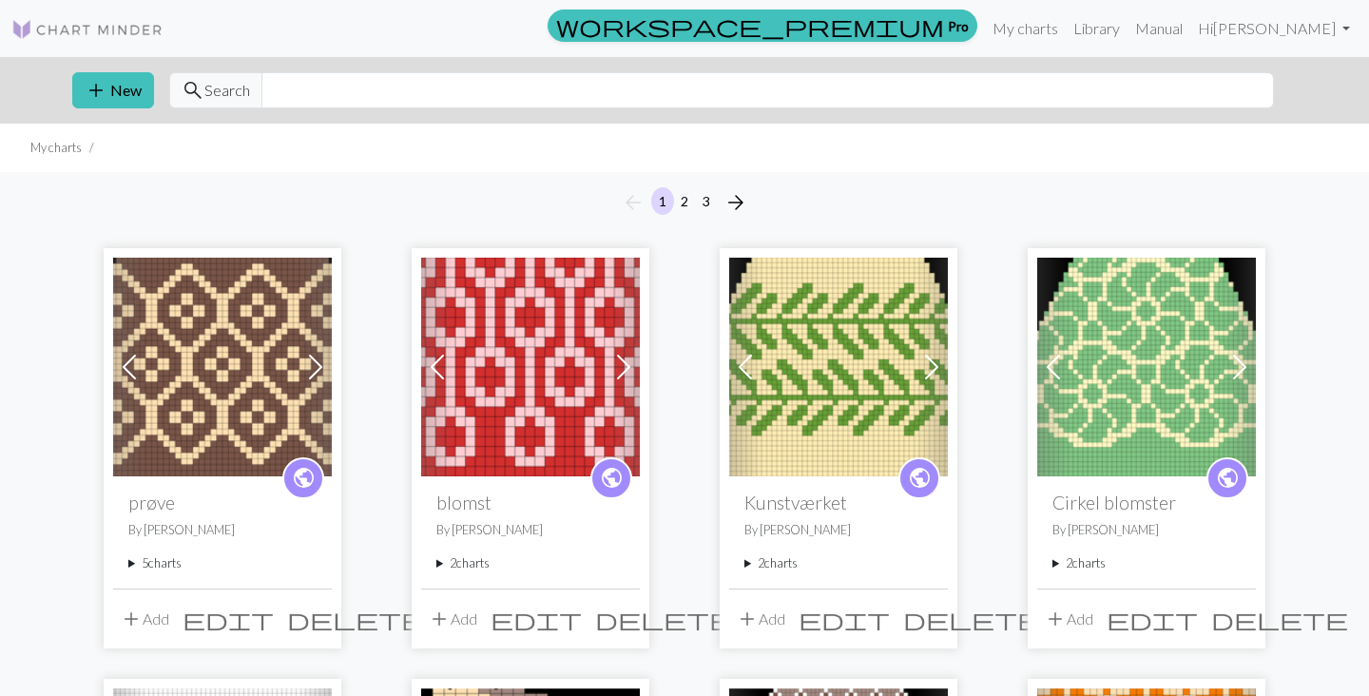
click at [127, 565] on div "public prøve By [PERSON_NAME] 5 charts bagstykke delete Første takker delete Ær…" at bounding box center [222, 531] width 219 height 111
click at [149, 566] on summary "5 charts" at bounding box center [222, 563] width 188 height 18
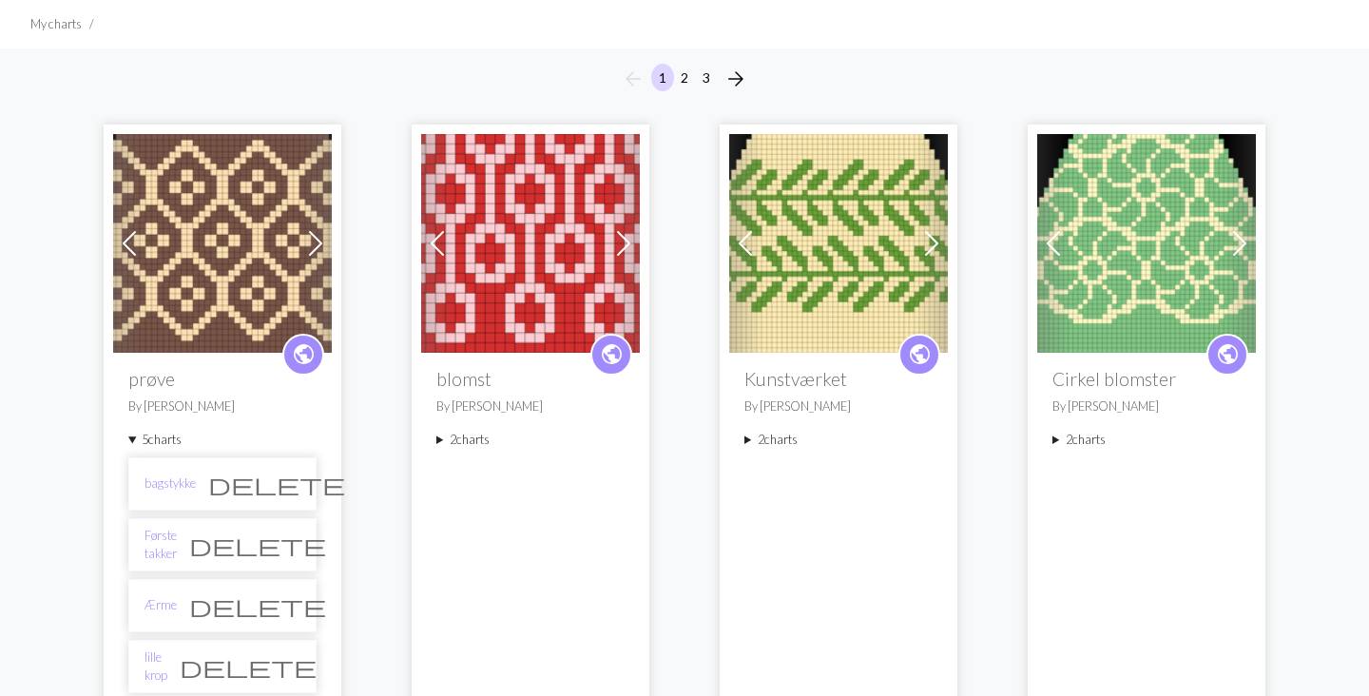
scroll to position [125, 0]
click at [170, 603] on link "Ærme" at bounding box center [160, 604] width 32 height 18
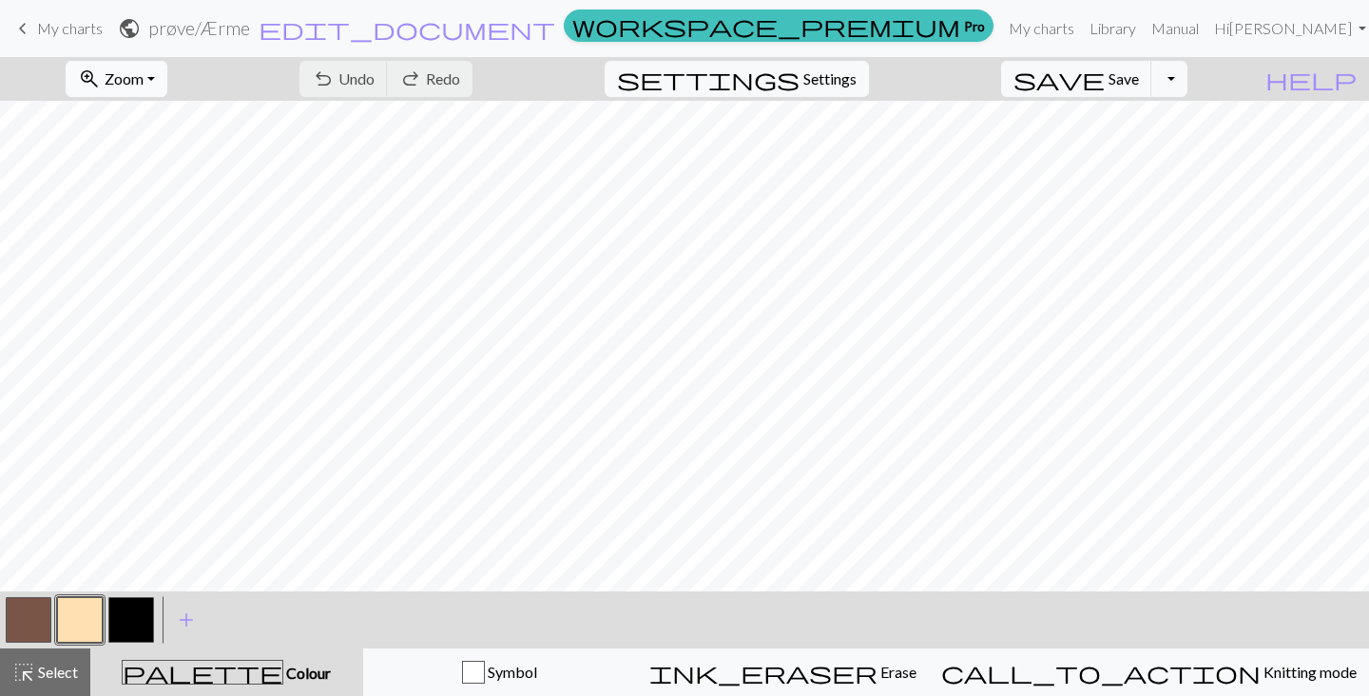
click at [167, 93] on button "zoom_in Zoom Zoom" at bounding box center [117, 79] width 102 height 36
click at [179, 121] on button "Fit all" at bounding box center [142, 121] width 150 height 30
click at [23, 36] on span "keyboard_arrow_left" at bounding box center [22, 28] width 23 height 27
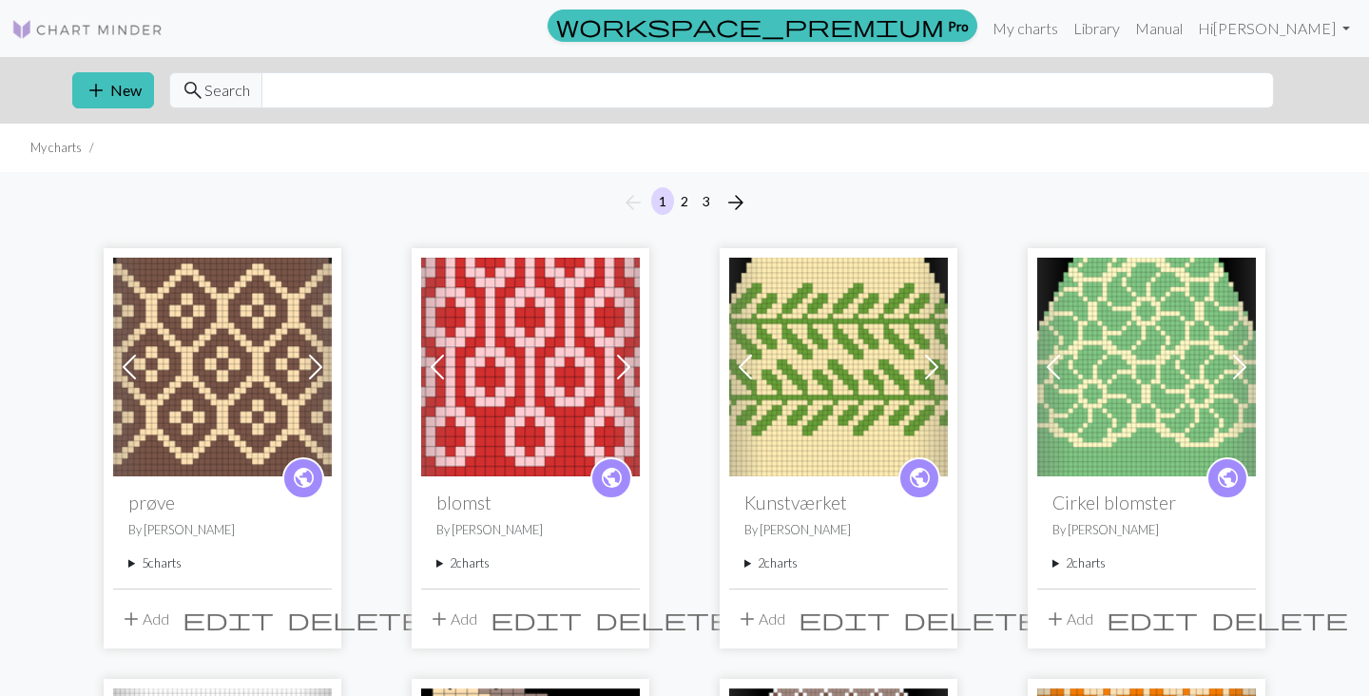
click at [145, 564] on summary "5 charts" at bounding box center [222, 563] width 188 height 18
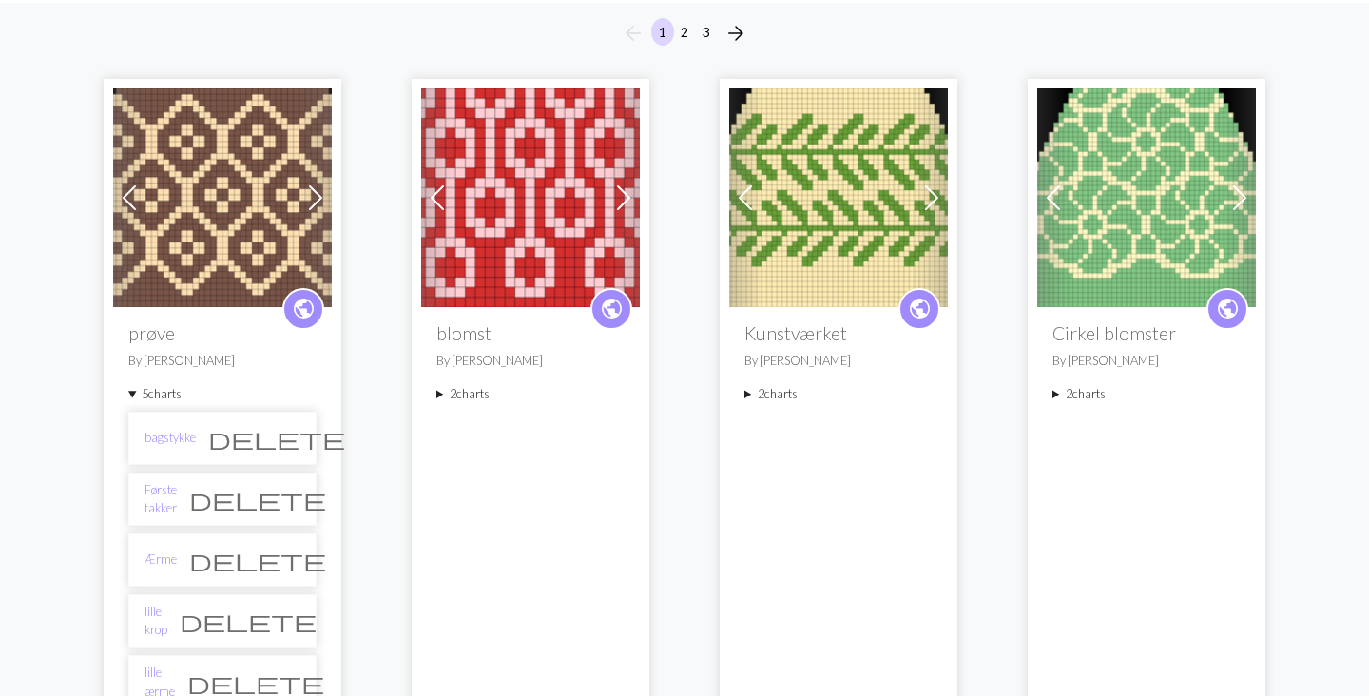
scroll to position [170, 0]
click at [167, 618] on link "lille krop" at bounding box center [155, 620] width 23 height 36
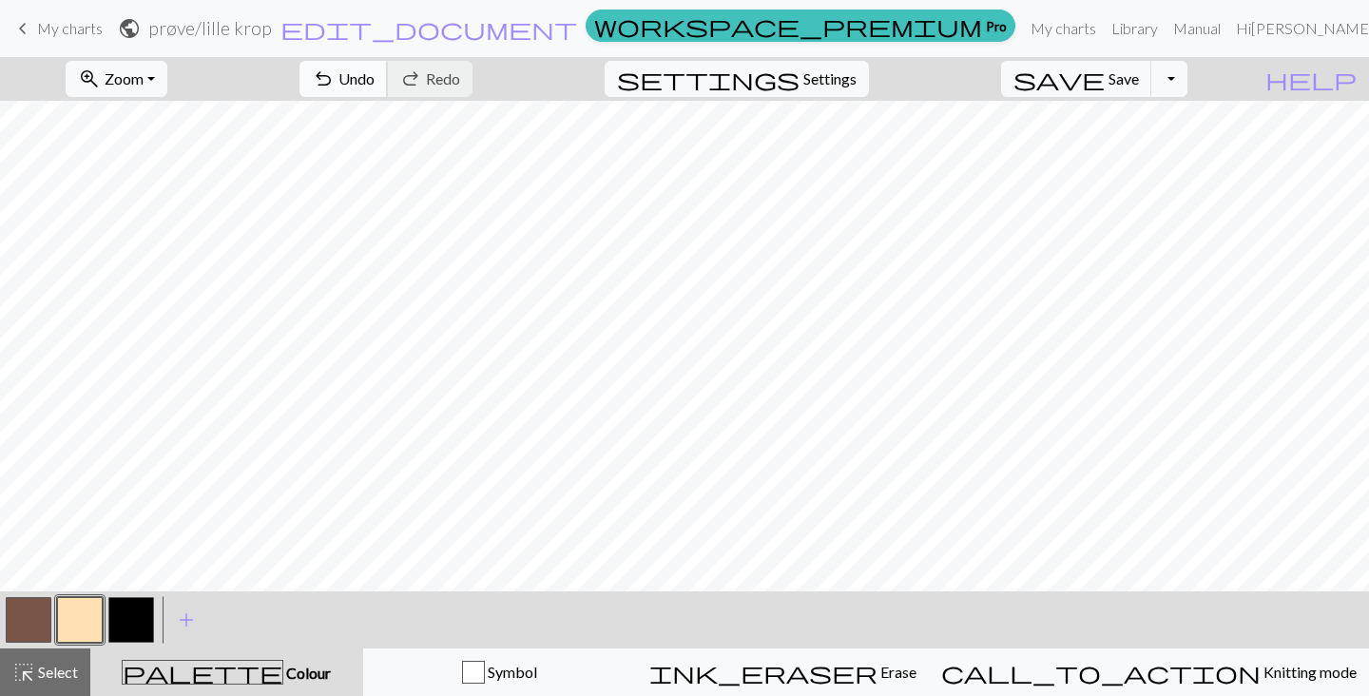
click at [335, 81] on span "undo" at bounding box center [323, 79] width 23 height 27
click at [335, 80] on span "undo" at bounding box center [323, 79] width 23 height 27
click at [375, 87] on span "Undo" at bounding box center [356, 78] width 36 height 18
click at [147, 617] on button "button" at bounding box center [131, 620] width 46 height 46
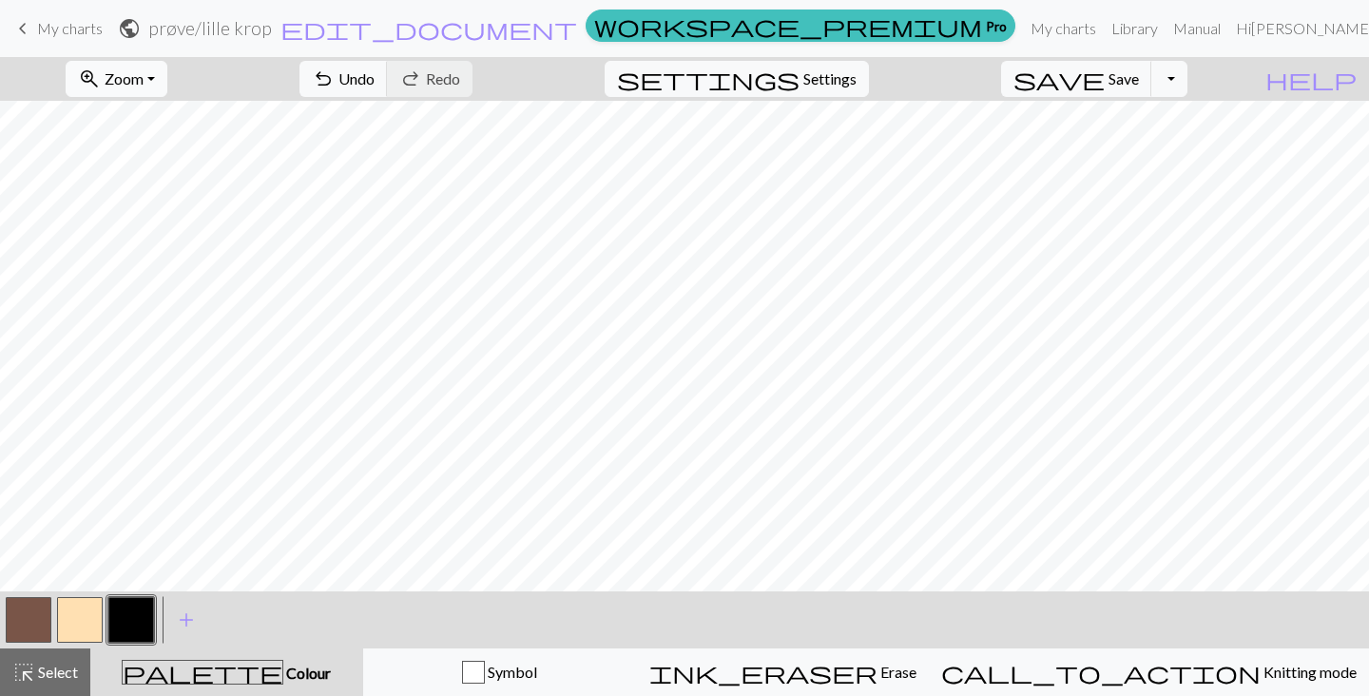
click at [144, 79] on span "Zoom" at bounding box center [124, 78] width 39 height 18
click at [206, 115] on button "Fit all" at bounding box center [142, 121] width 150 height 30
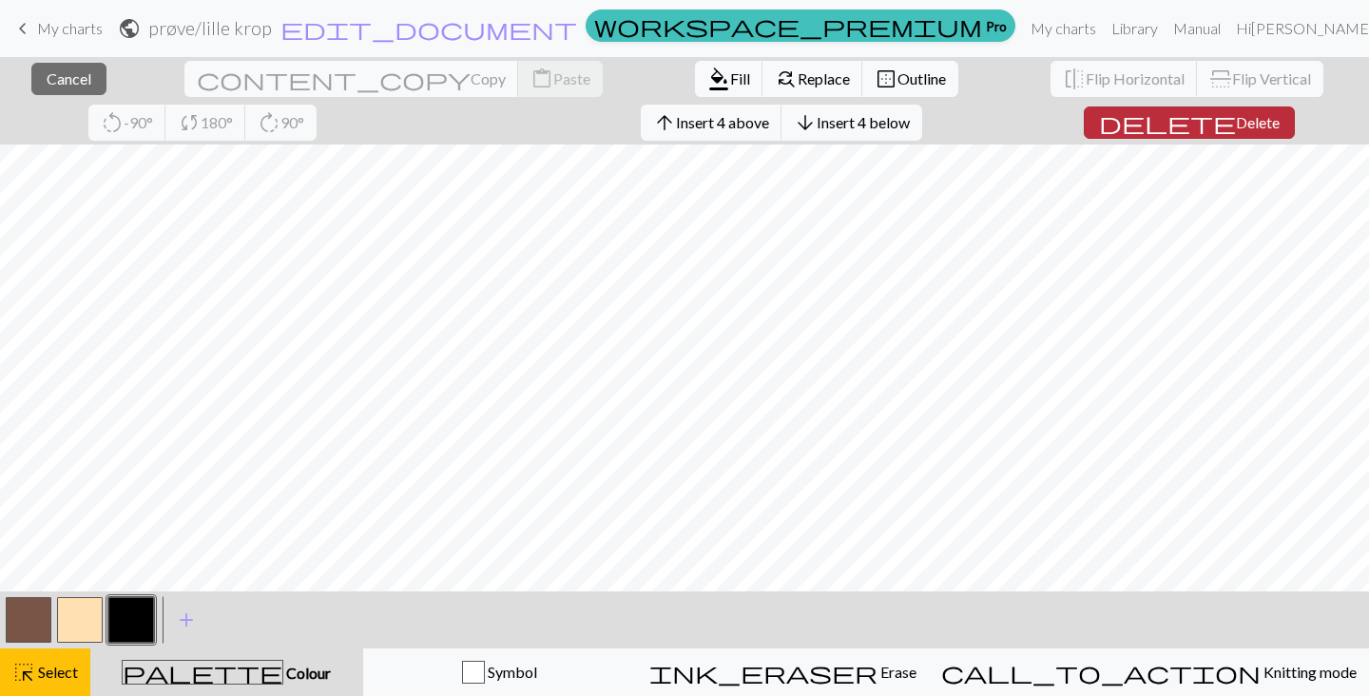
click at [1236, 122] on span "Delete" at bounding box center [1258, 122] width 44 height 18
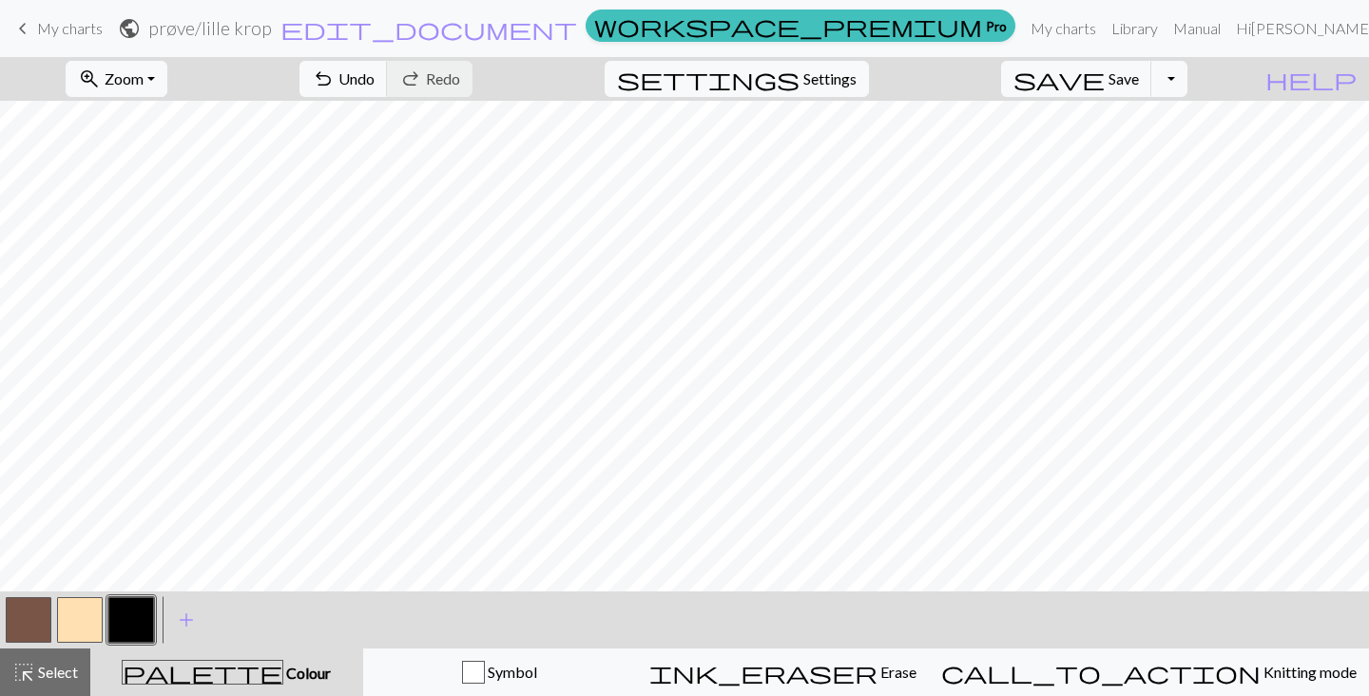
click at [37, 635] on button "button" at bounding box center [29, 620] width 46 height 46
click at [144, 79] on span "Zoom" at bounding box center [124, 78] width 39 height 18
click at [183, 131] on button "Fit all" at bounding box center [142, 121] width 150 height 30
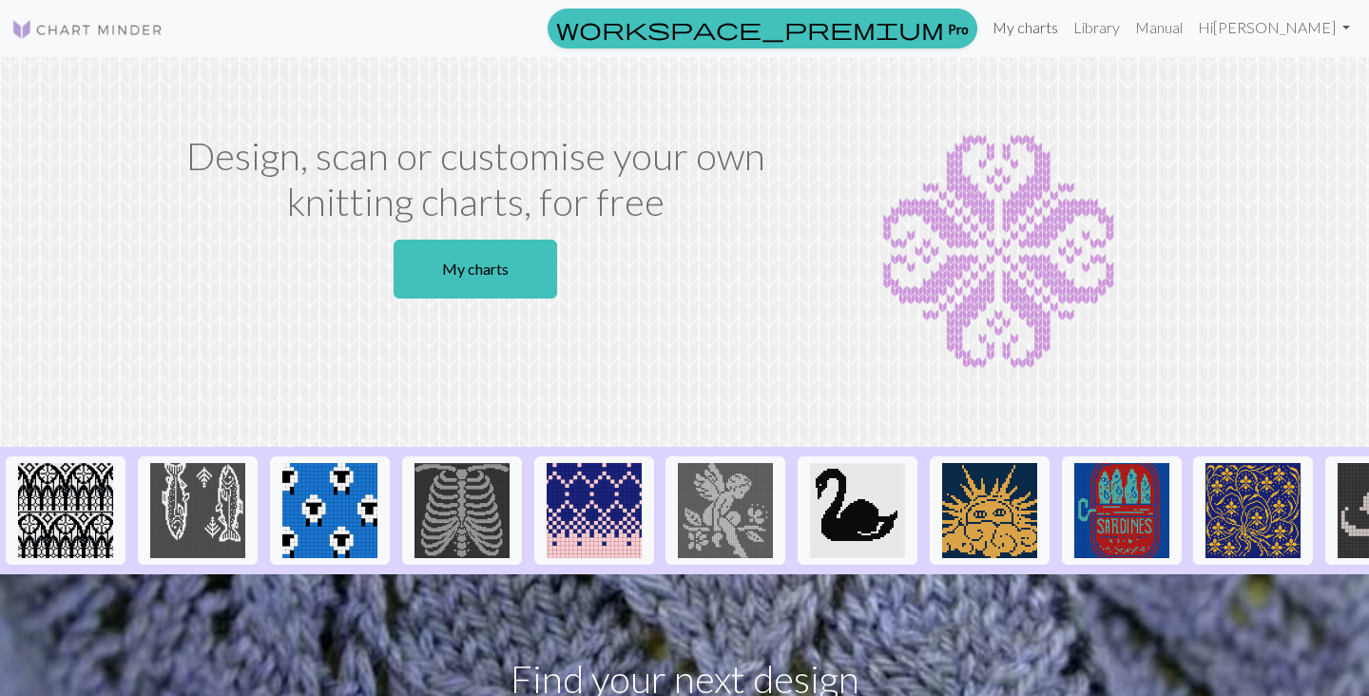
click at [1066, 10] on link "My charts" at bounding box center [1025, 28] width 81 height 38
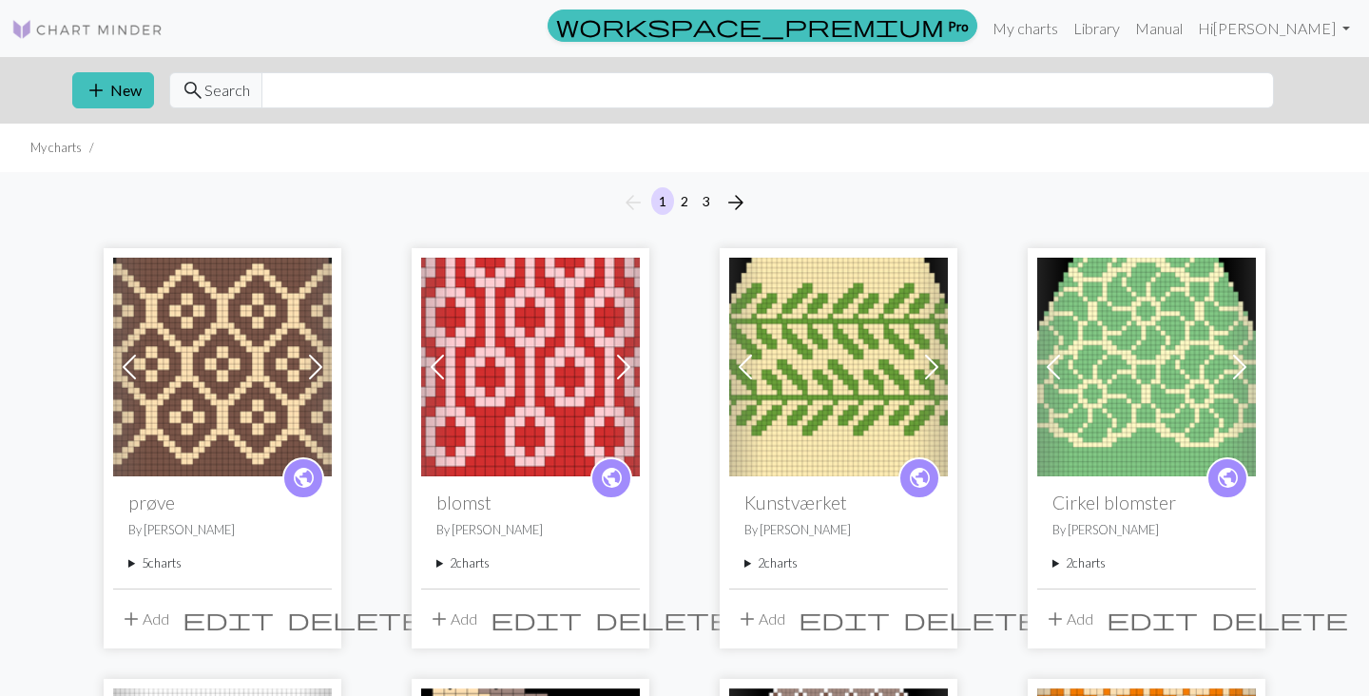
click at [160, 556] on summary "5 charts" at bounding box center [222, 563] width 188 height 18
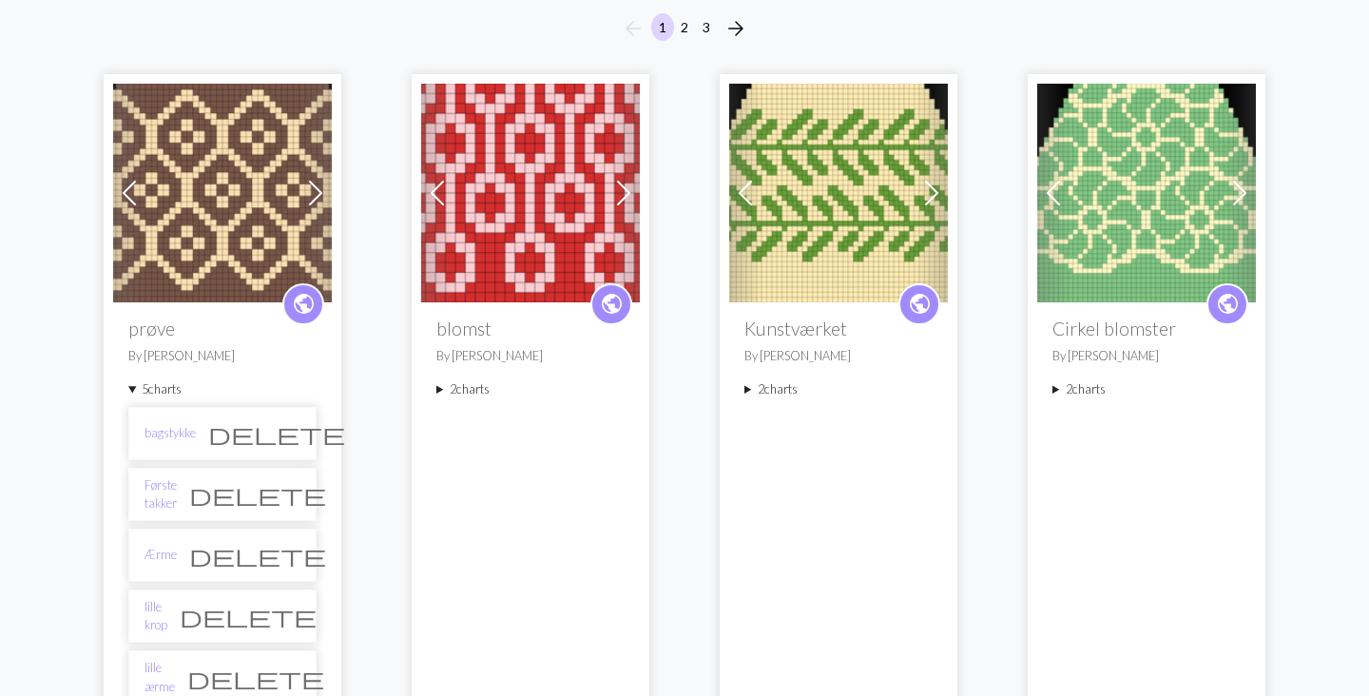
scroll to position [180, 0]
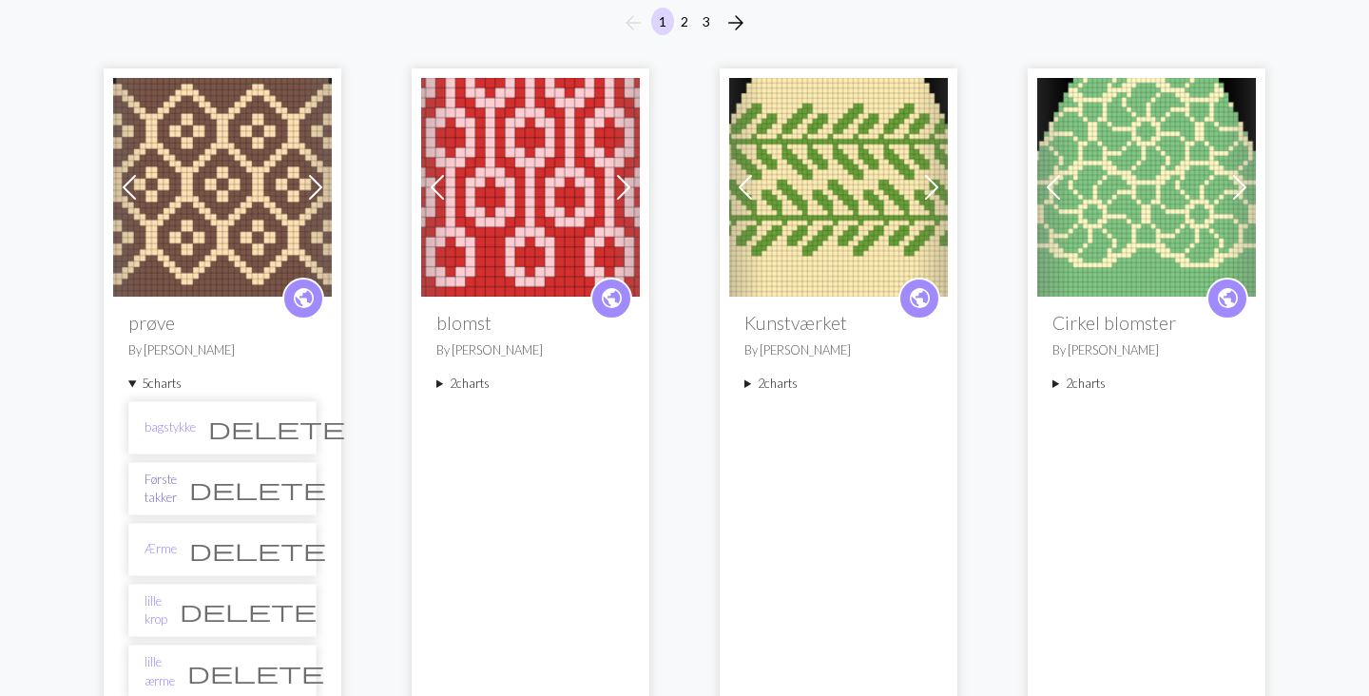
click at [177, 495] on link "Første takker" at bounding box center [160, 489] width 32 height 36
